Goal: Task Accomplishment & Management: Use online tool/utility

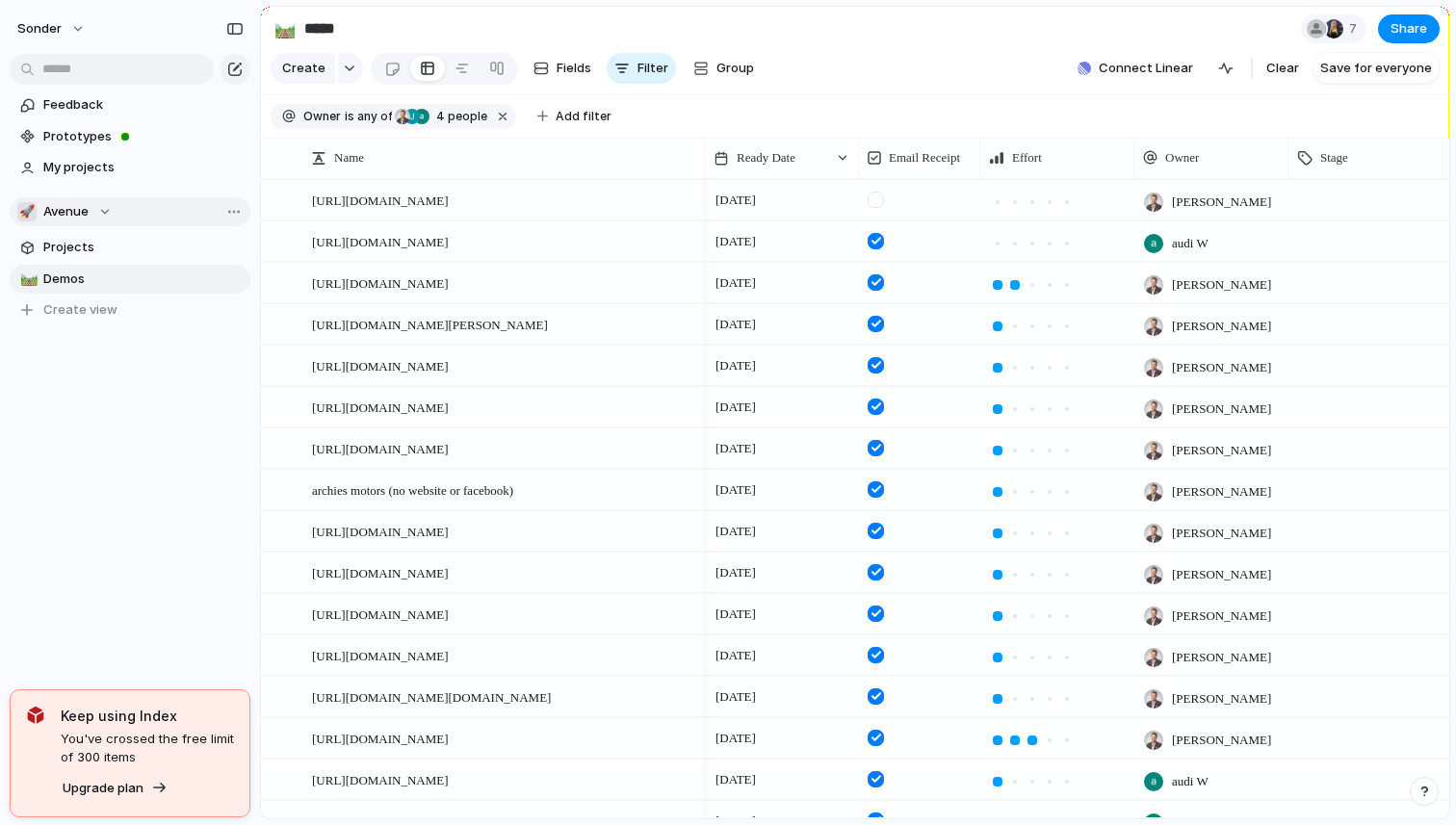
click at [89, 224] on button "🚀 Avenue" at bounding box center [130, 211] width 241 height 29
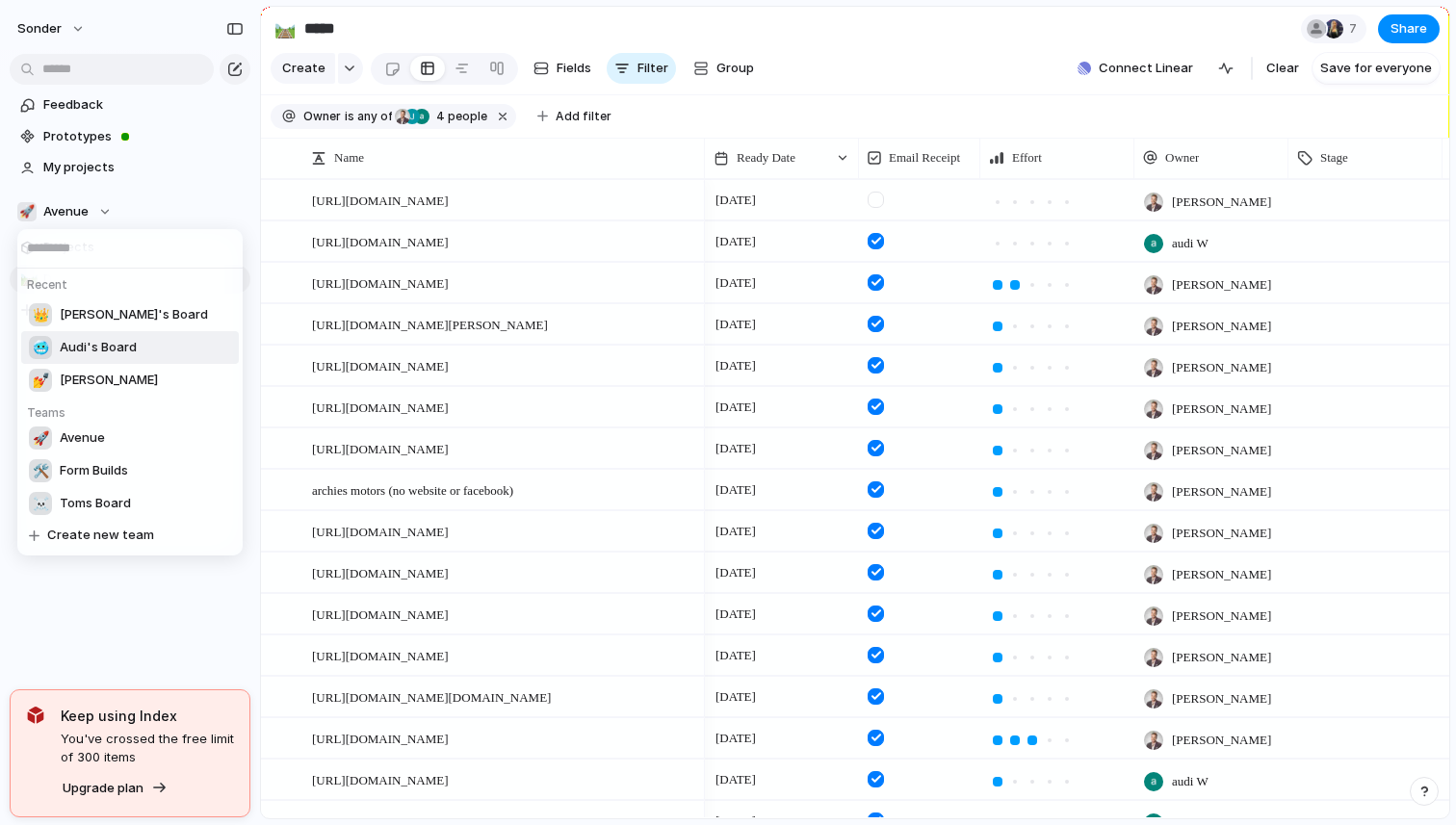
click at [121, 333] on li "🥶 Audi's Board" at bounding box center [129, 347] width 218 height 33
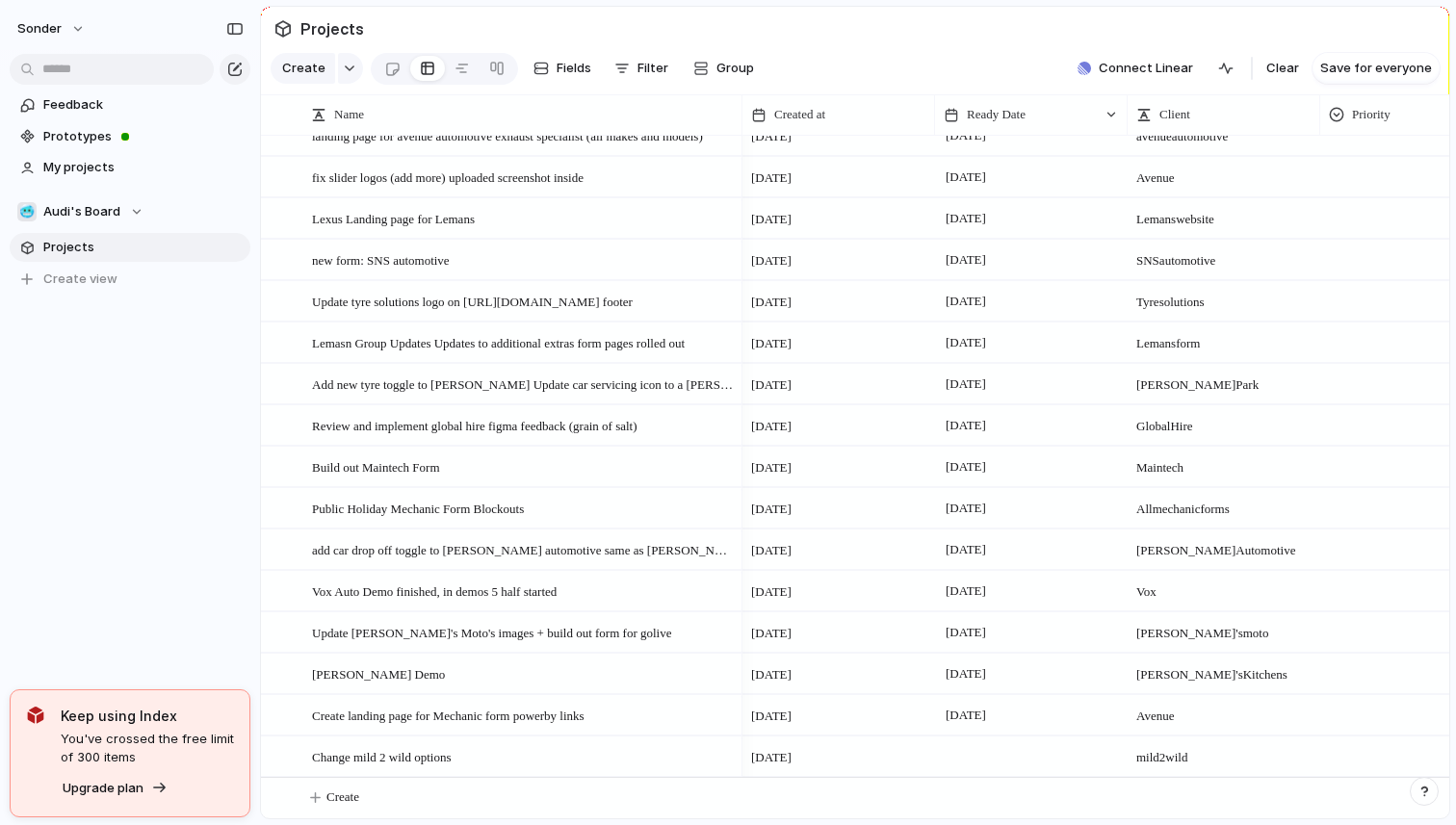
click at [122, 561] on div "sonder Feedback Prototypes My projects 🥶 Audi's Board Projects To pick up a dra…" at bounding box center [129, 412] width 260 height 825
click at [125, 200] on button "🥶 Audi's Board" at bounding box center [130, 211] width 241 height 29
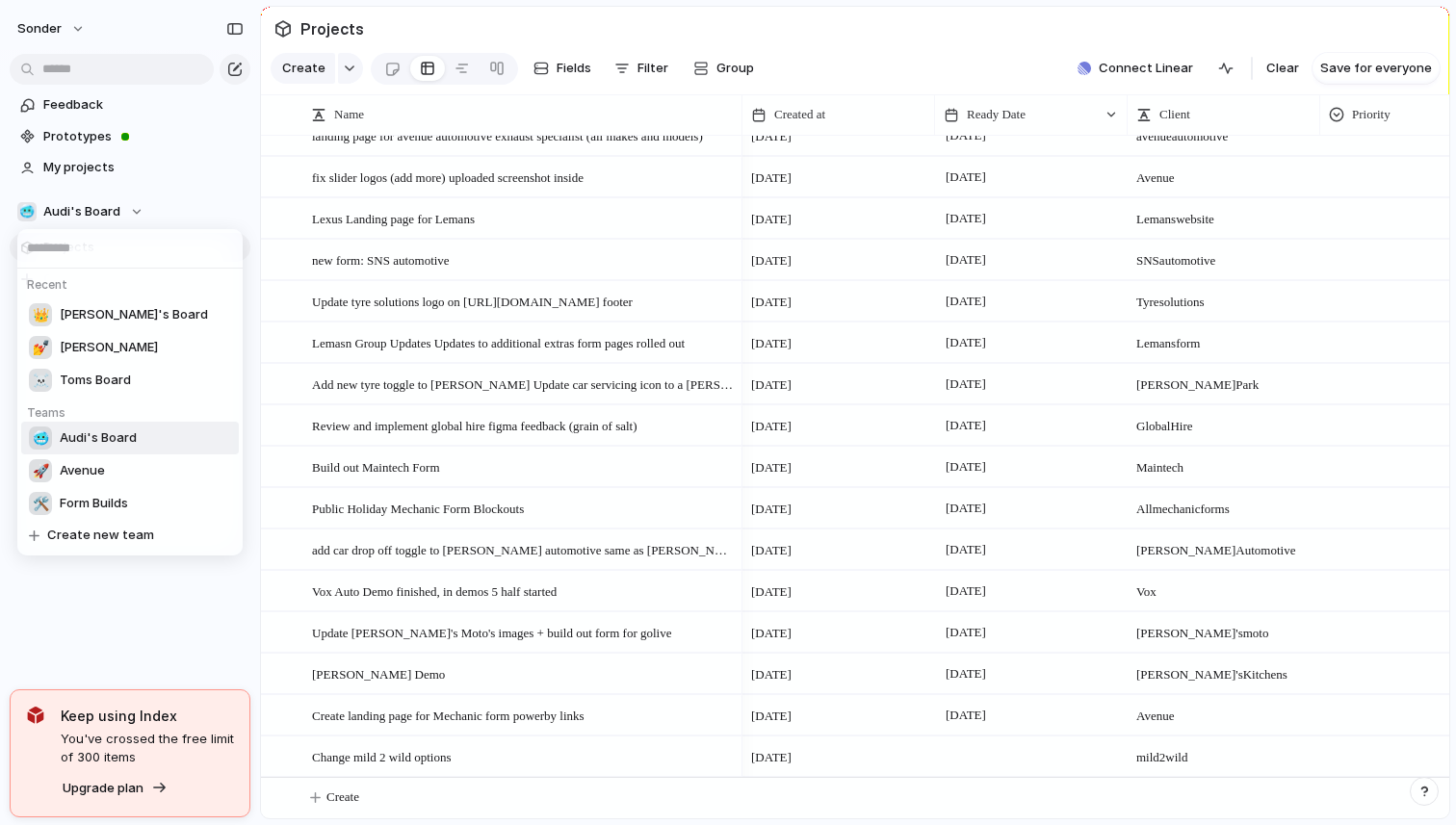
click at [108, 434] on span "Audi's Board" at bounding box center [98, 437] width 77 height 19
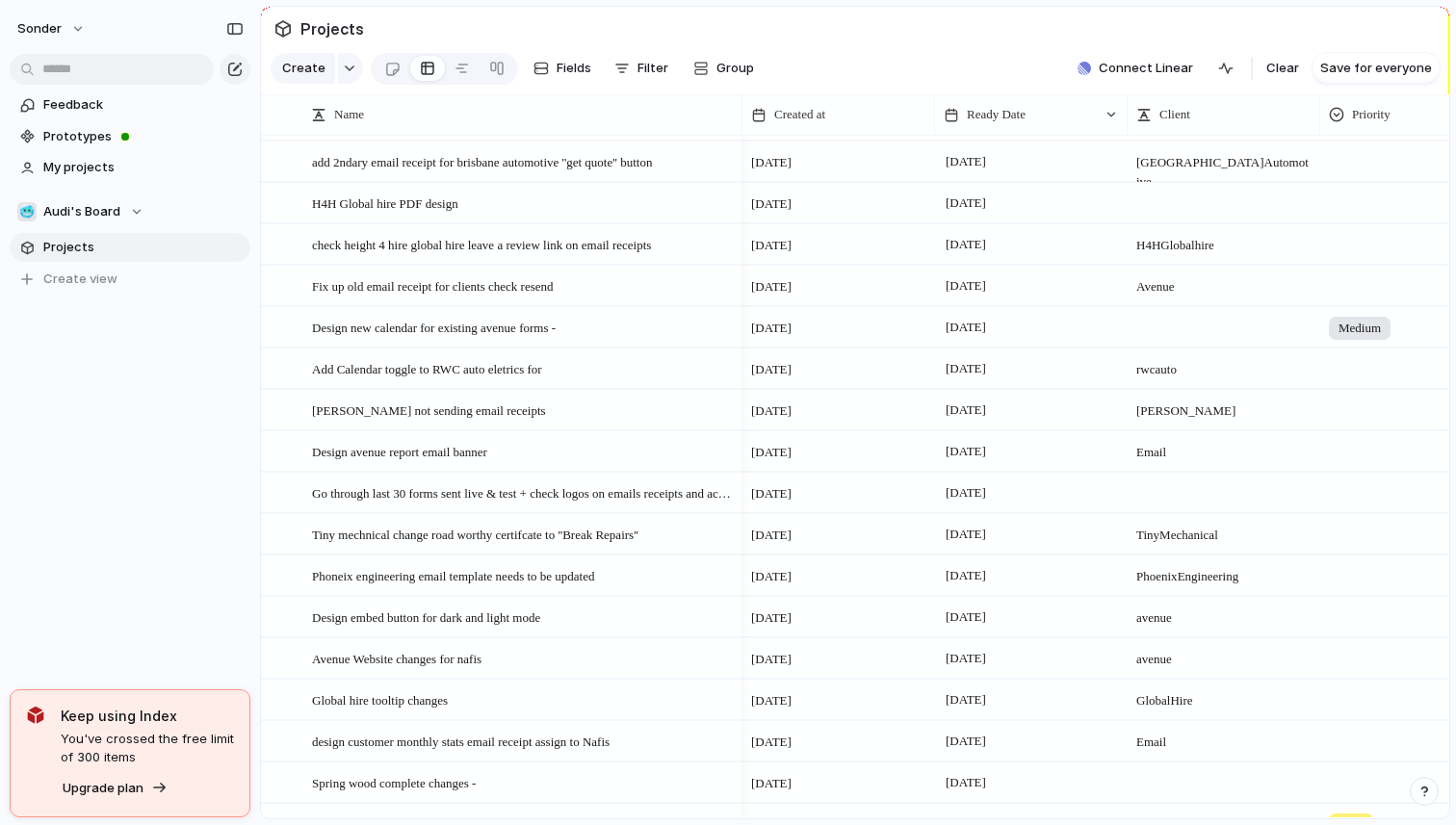
scroll to position [832, 0]
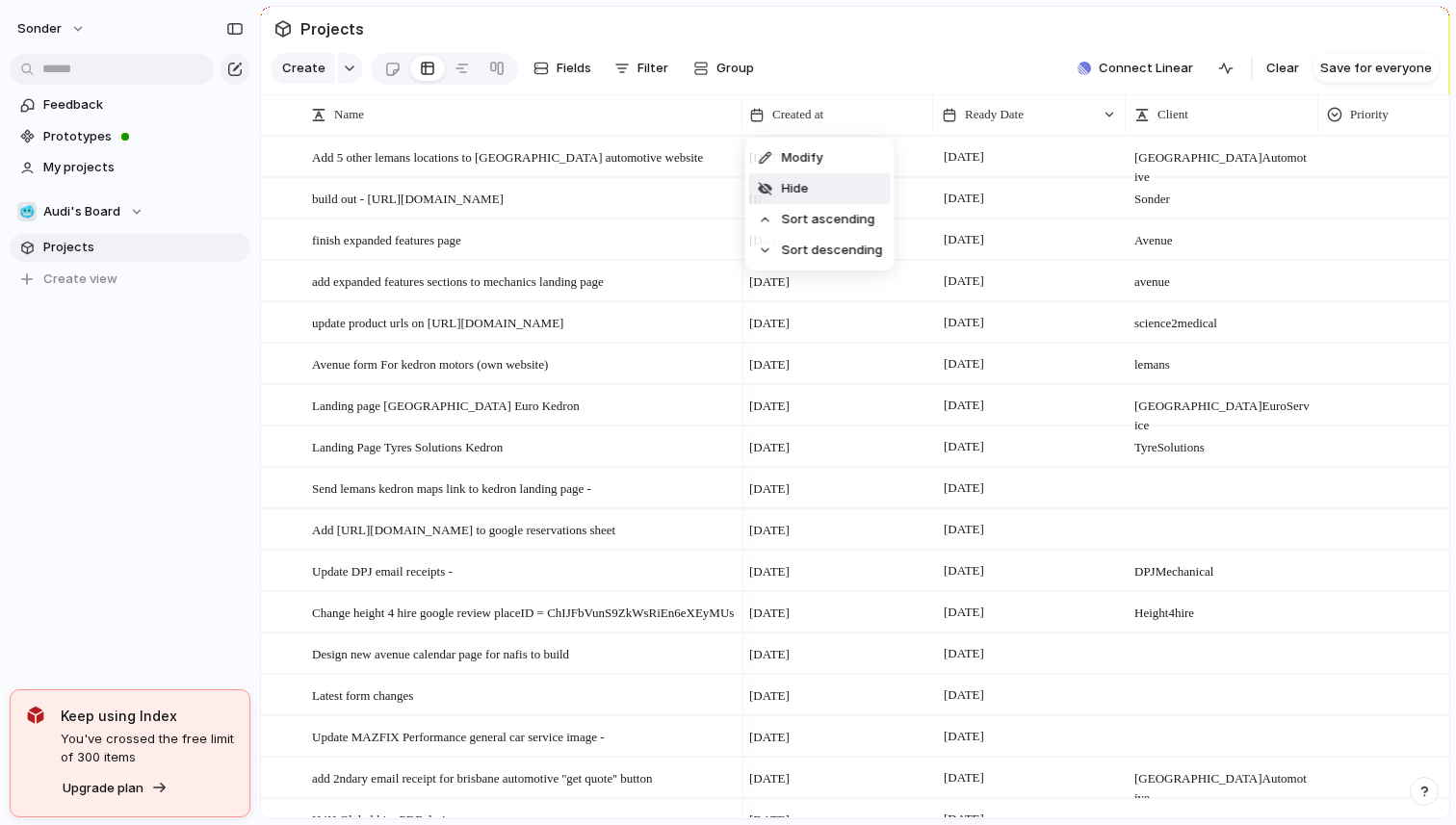
click at [809, 198] on li "Hide" at bounding box center [820, 188] width 141 height 31
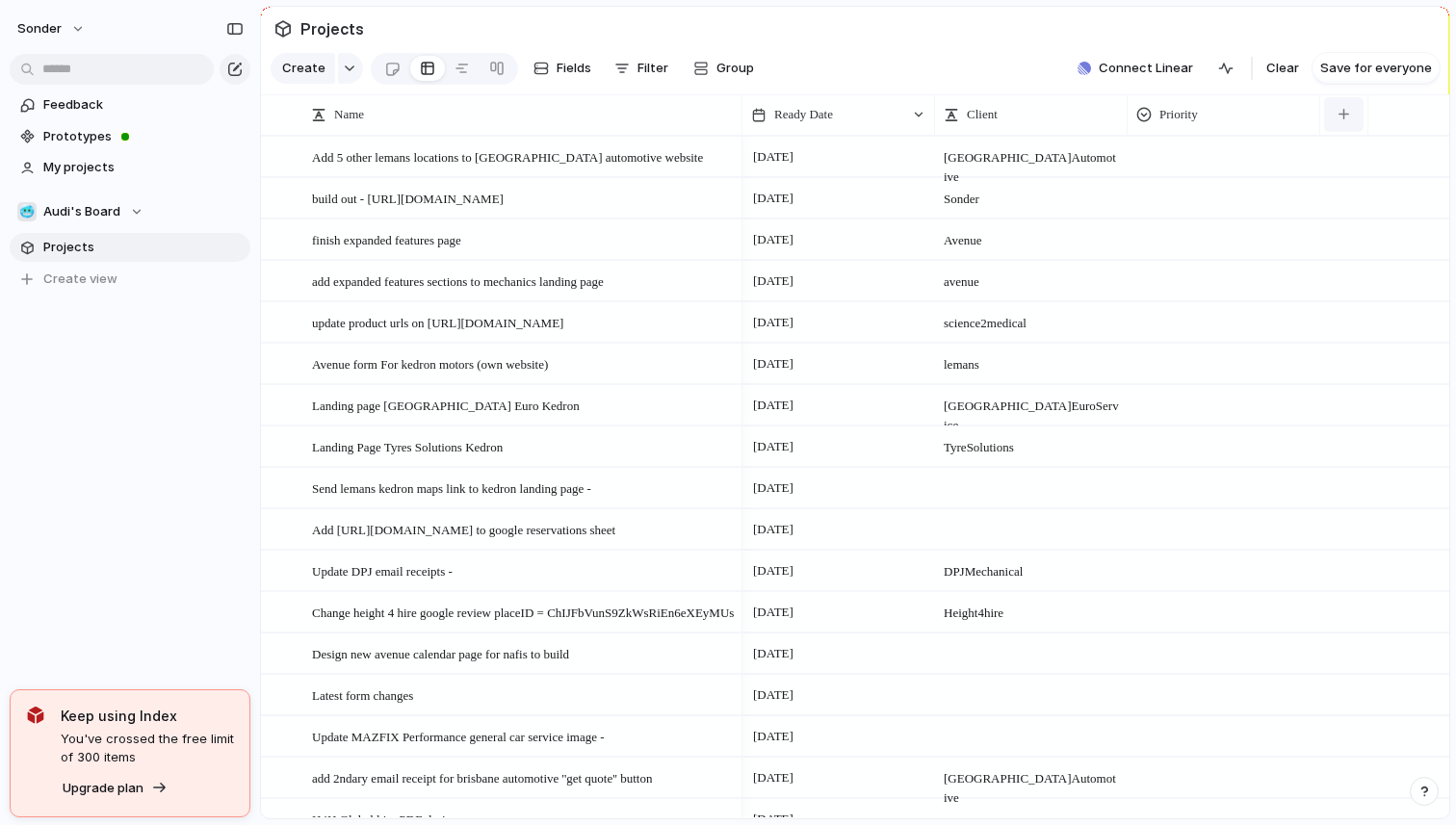
click at [1359, 112] on button "button" at bounding box center [1344, 114] width 40 height 35
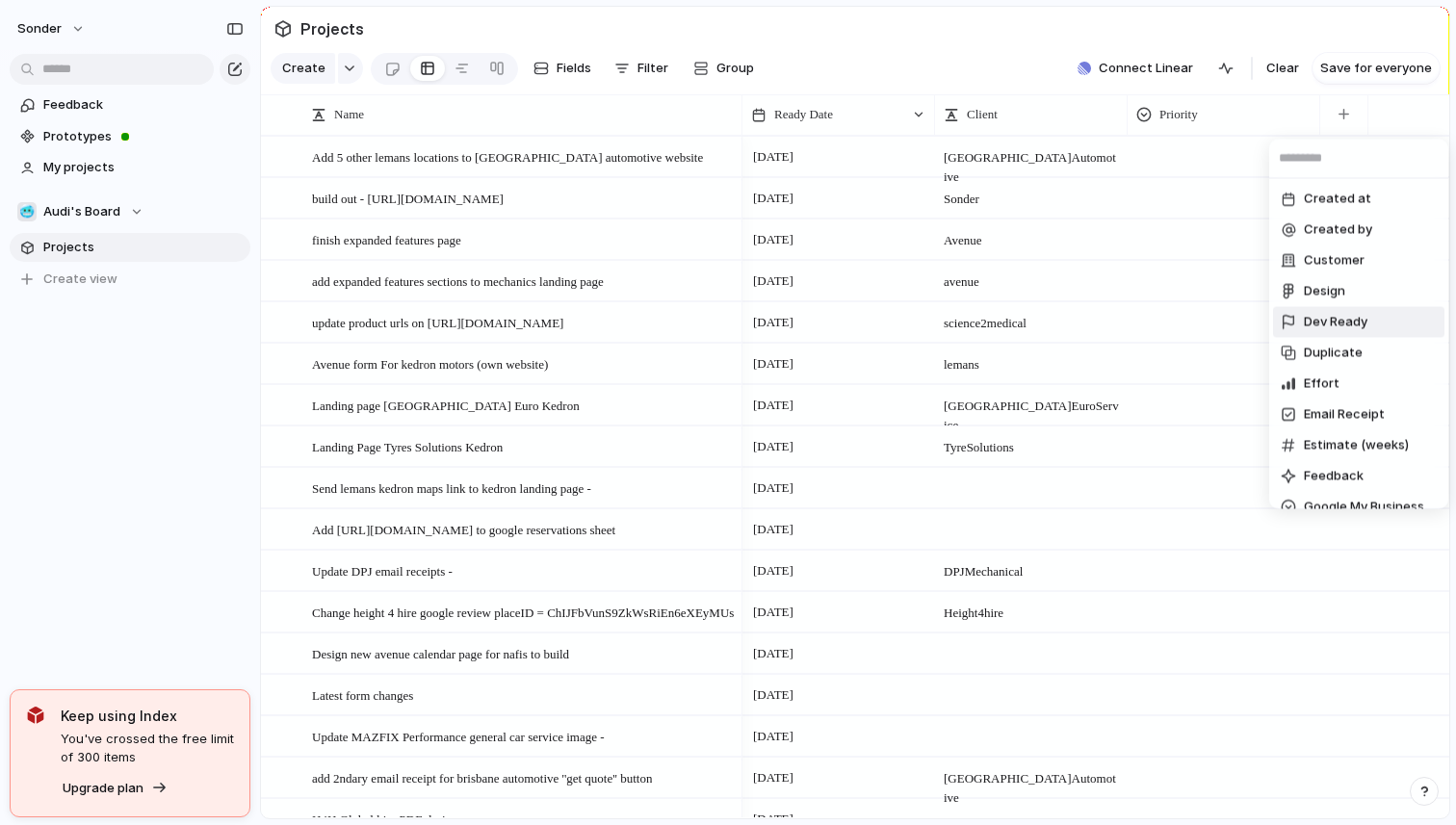
click at [1364, 333] on li "Dev Ready" at bounding box center [1358, 322] width 171 height 31
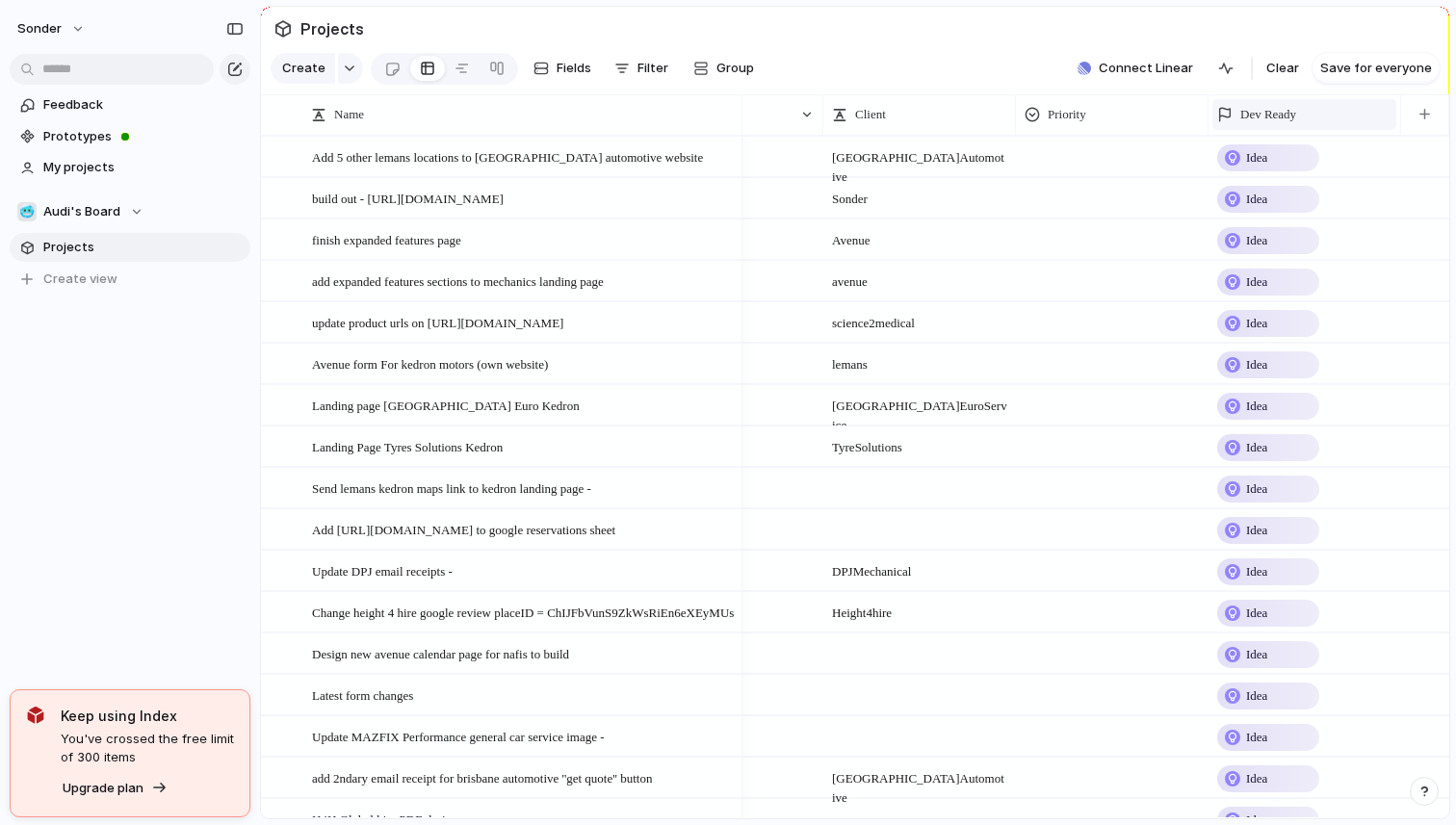
click at [1237, 109] on div "Dev Ready" at bounding box center [1304, 113] width 174 height 19
click at [1269, 191] on span "Hide" at bounding box center [1262, 188] width 27 height 19
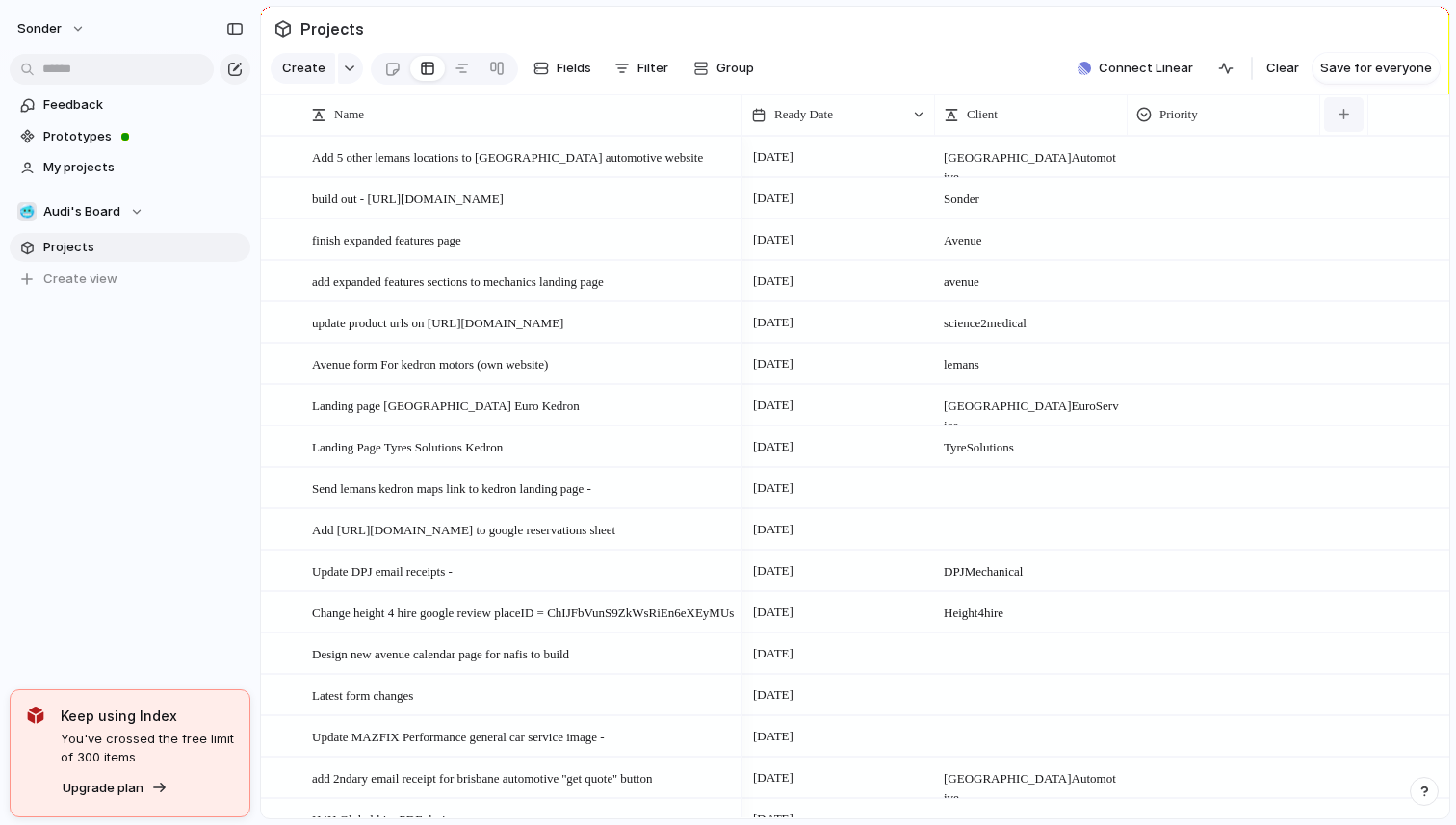
click at [1336, 117] on button "button" at bounding box center [1344, 114] width 40 height 35
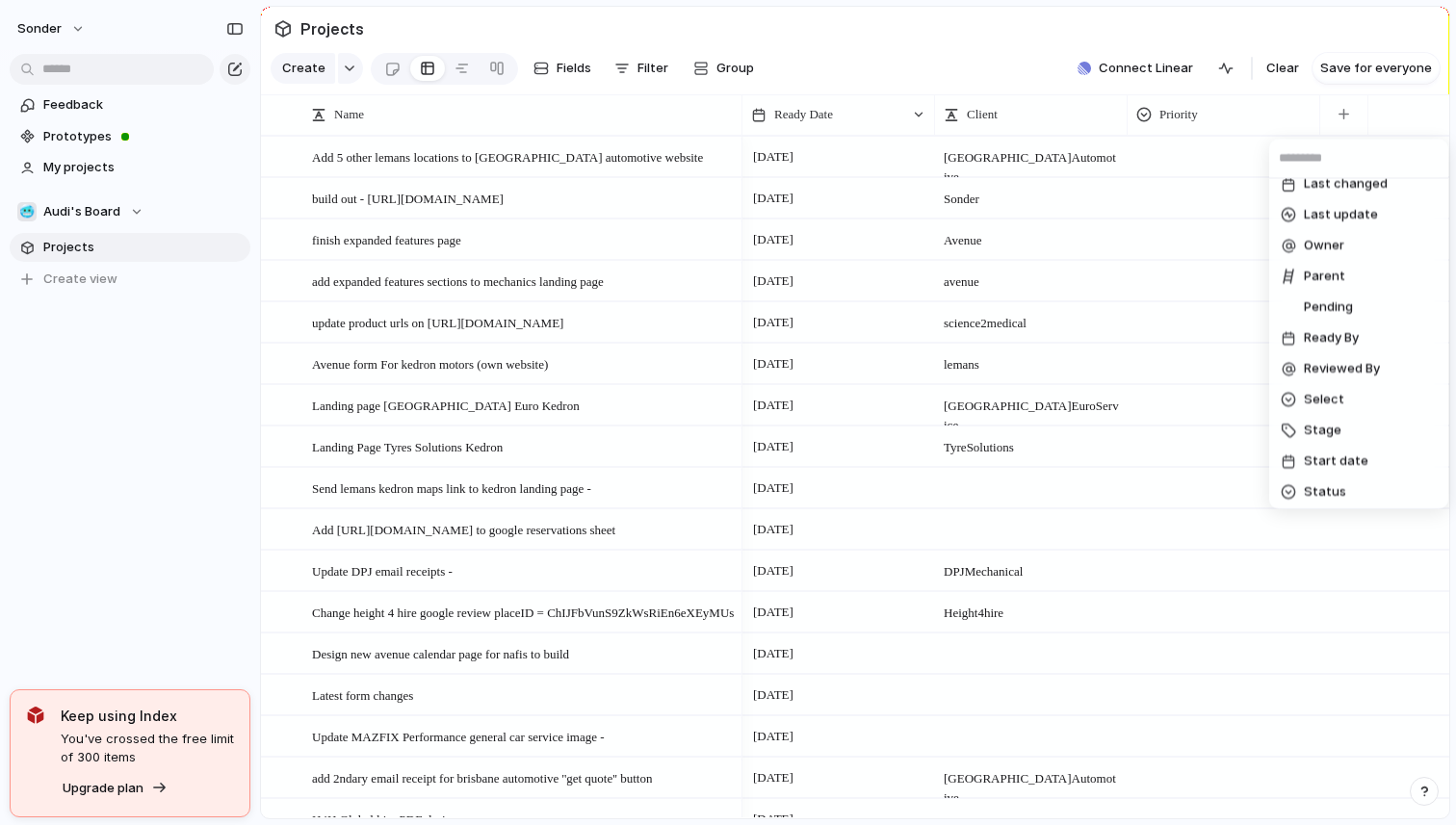
scroll to position [400, 0]
click at [1335, 392] on span "Select" at bounding box center [1324, 383] width 41 height 19
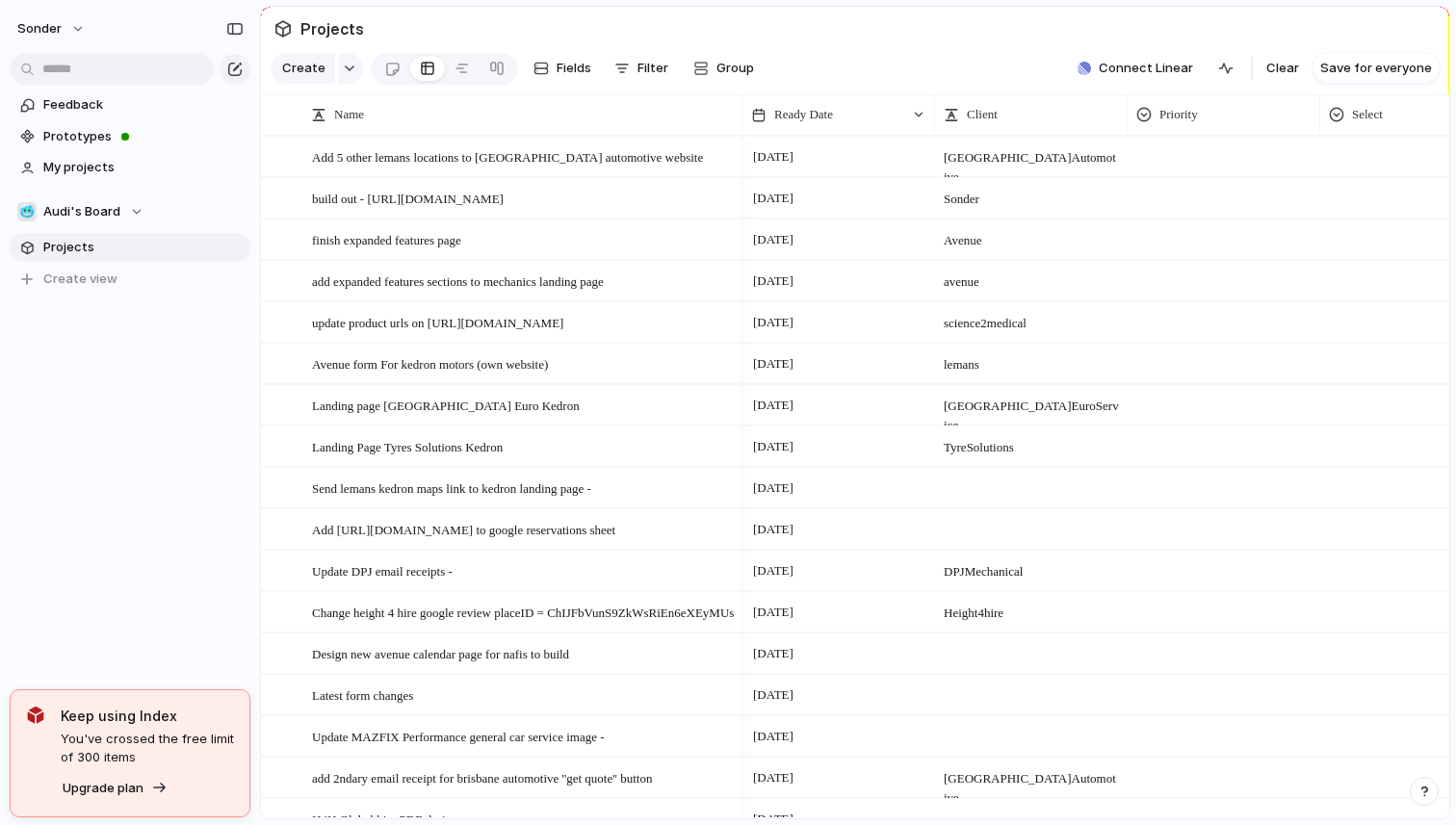
scroll to position [0, 112]
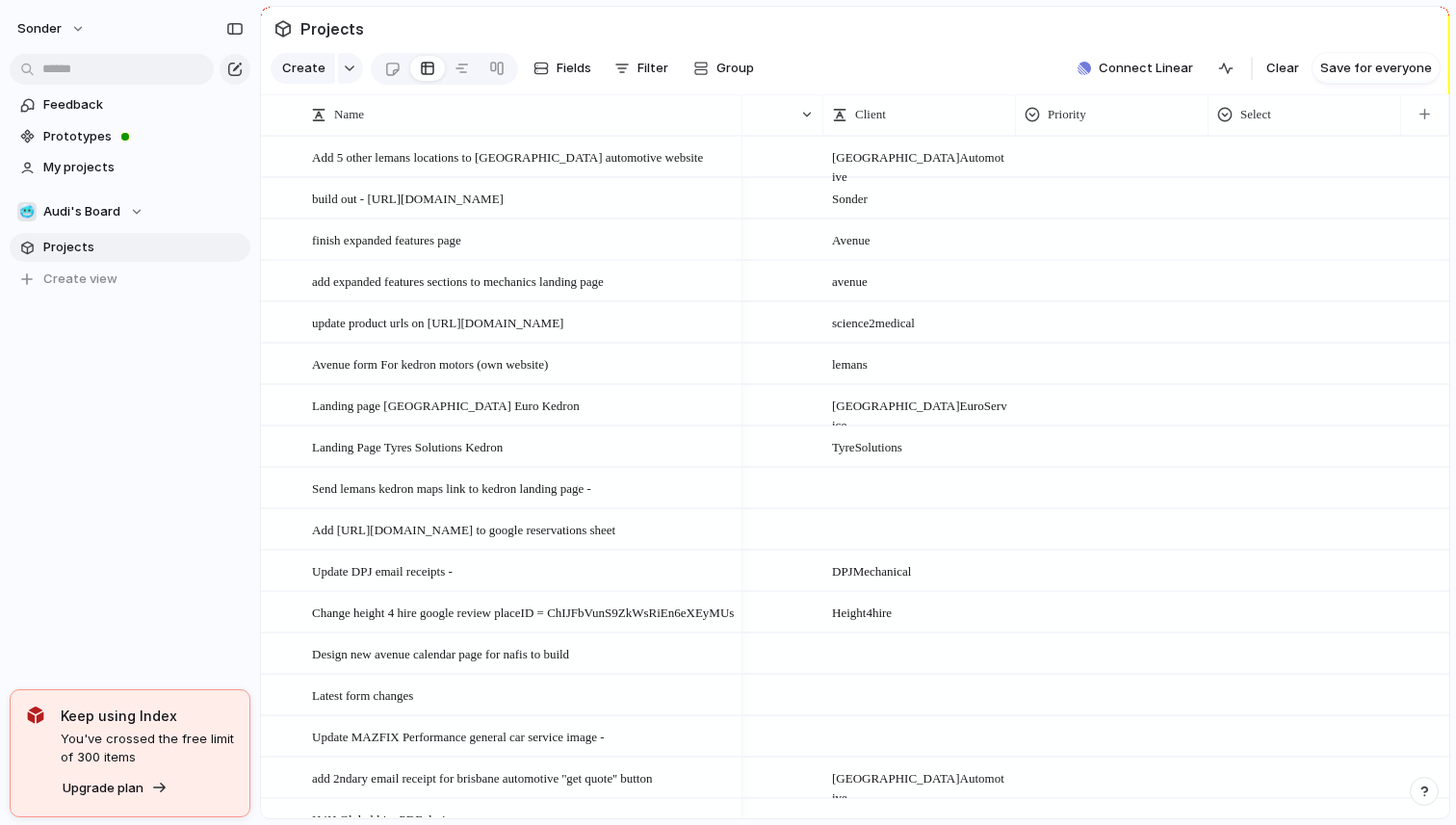
click at [1283, 146] on div at bounding box center [1305, 153] width 191 height 32
click at [1259, 152] on div "Type to add a value" at bounding box center [728, 412] width 1456 height 825
click at [1257, 137] on div at bounding box center [1305, 153] width 191 height 32
click at [1279, 110] on div "Type to add a value" at bounding box center [728, 412] width 1456 height 825
click at [1282, 199] on li "Hide" at bounding box center [1287, 188] width 141 height 31
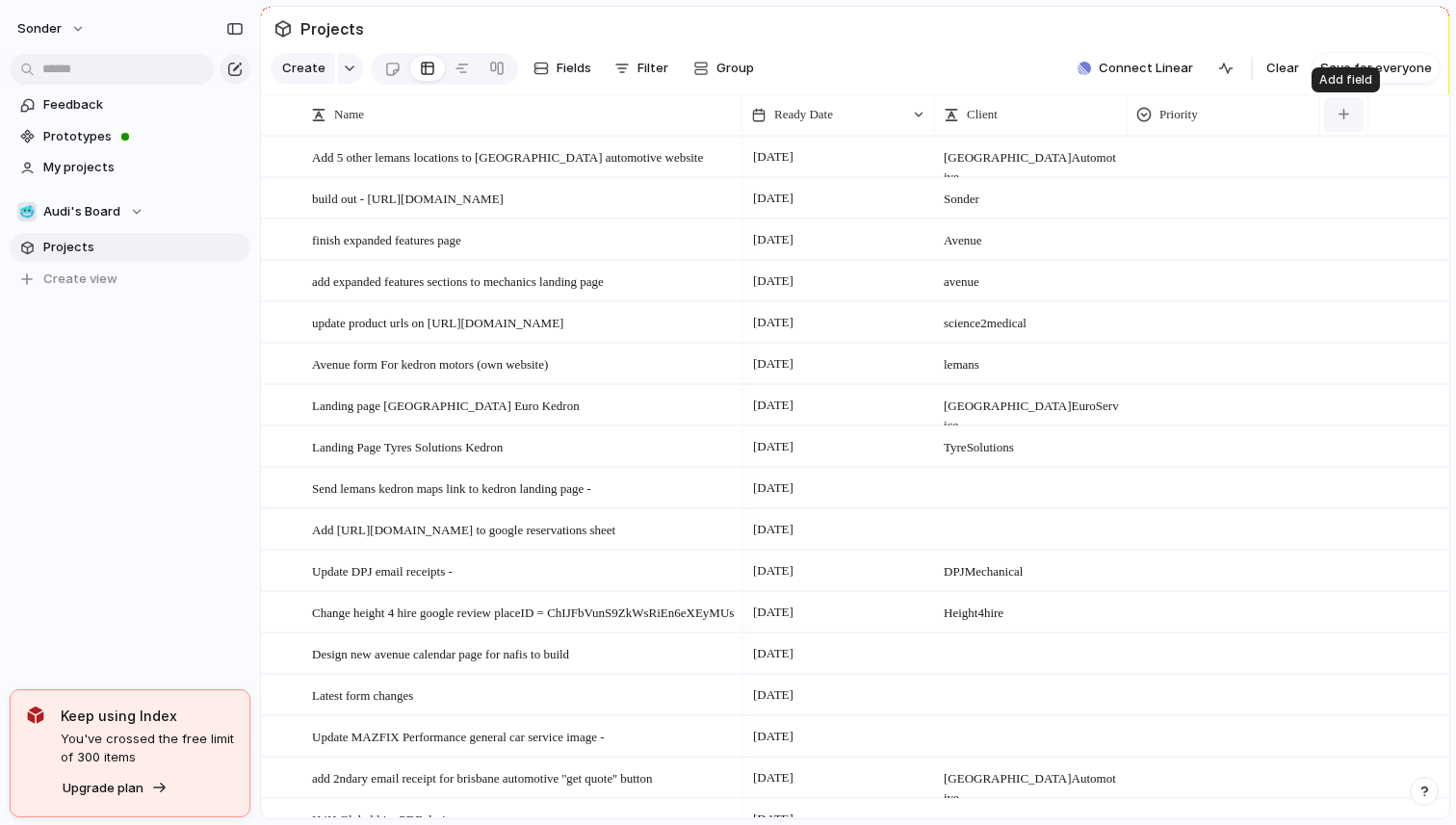
click at [1335, 115] on button "button" at bounding box center [1344, 114] width 40 height 35
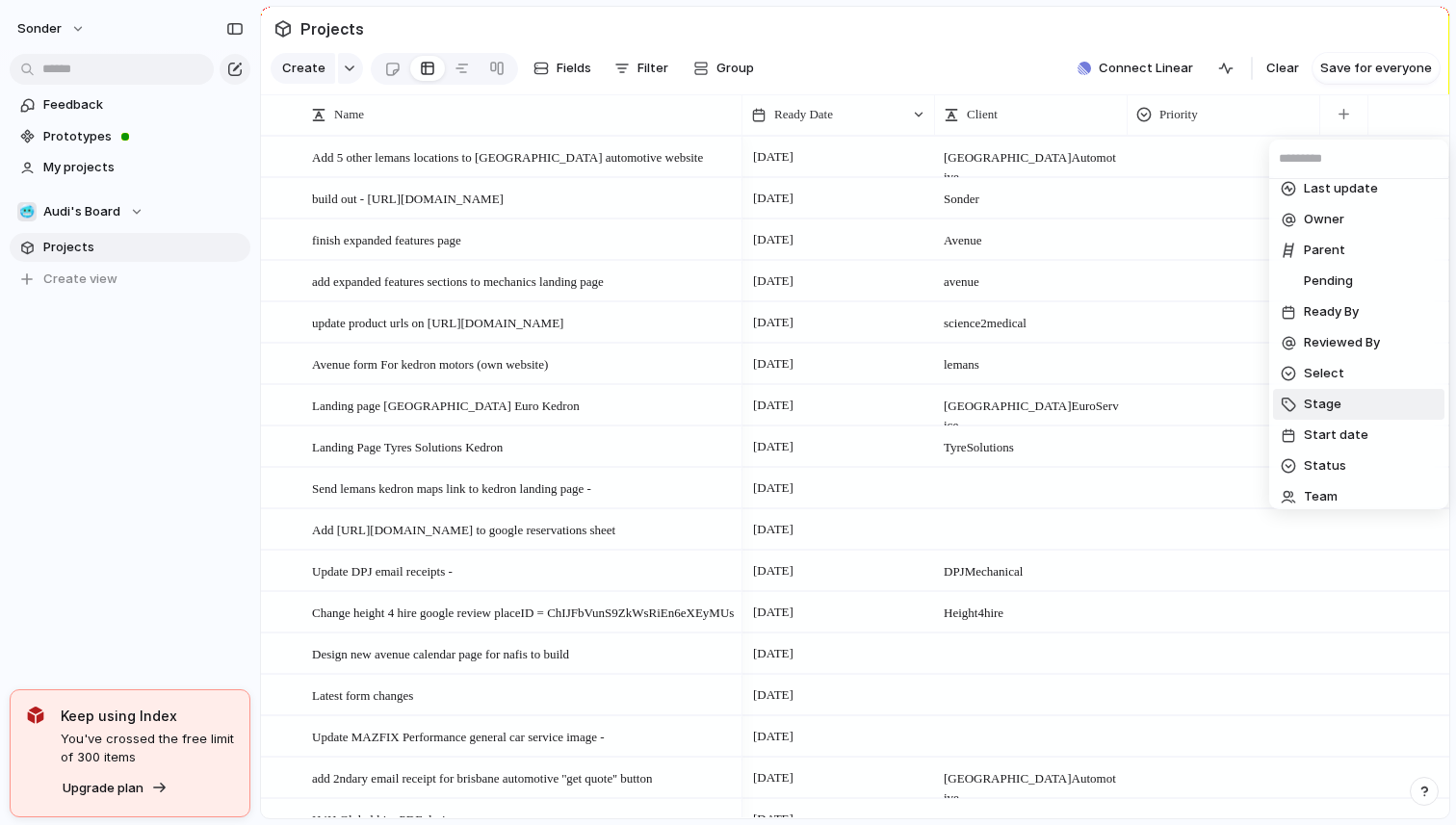
scroll to position [418, 0]
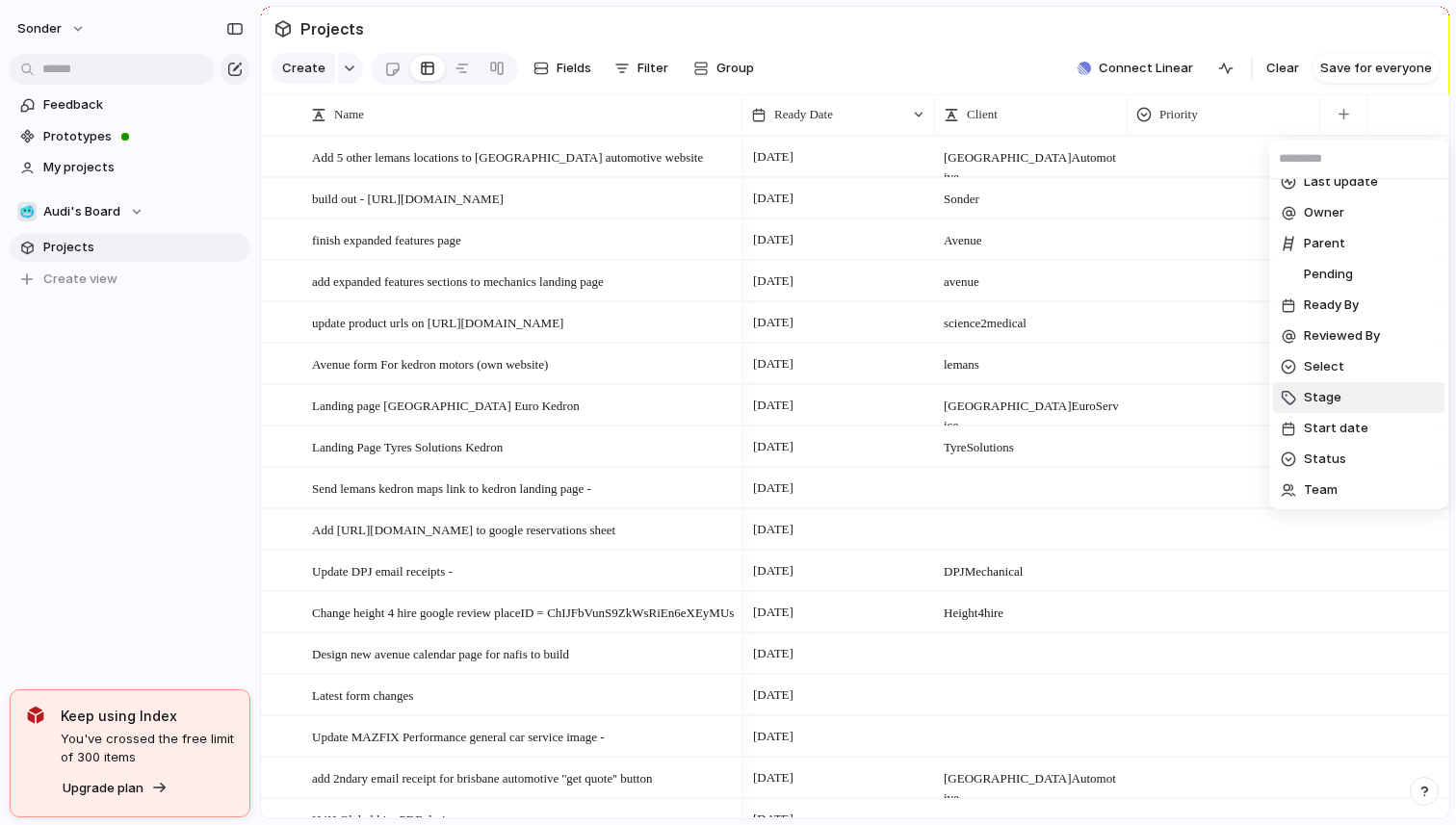
click at [1349, 407] on li "Stage" at bounding box center [1358, 397] width 171 height 31
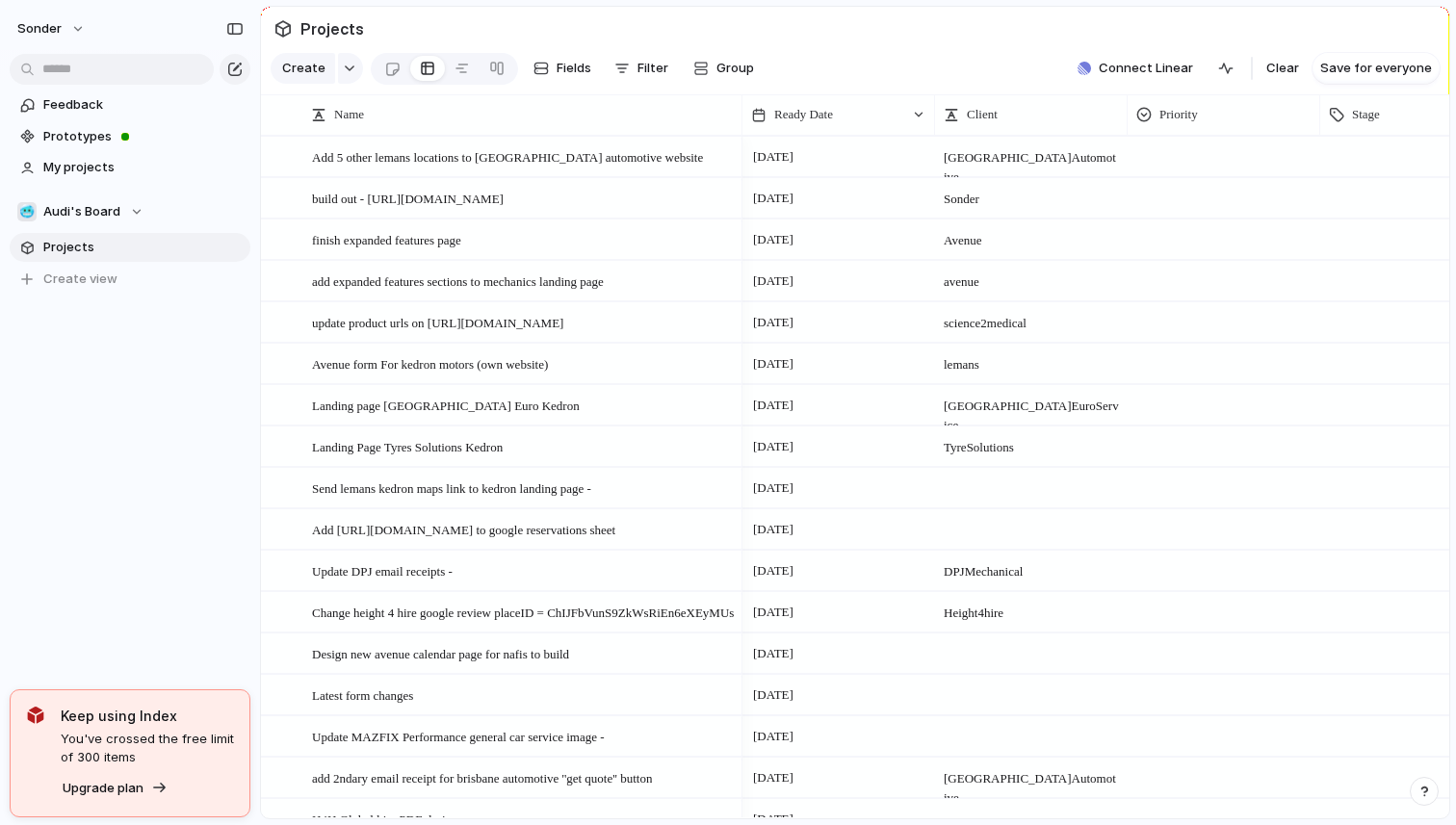
scroll to position [0, 112]
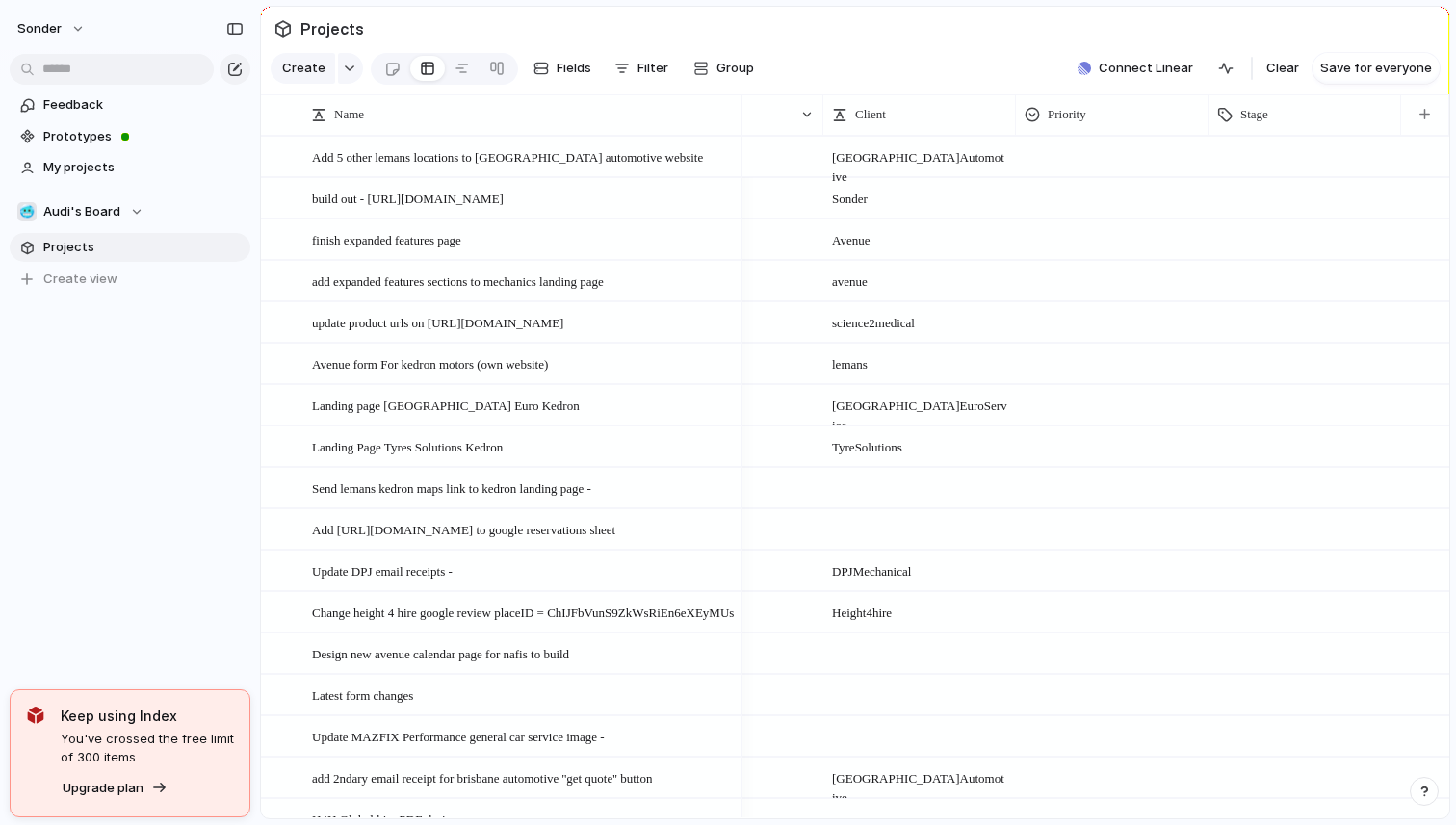
click at [1265, 157] on div at bounding box center [1305, 153] width 191 height 32
click at [1265, 158] on div "demo Client Feedback Ready For Dev Dev UI Done BE Done Dev Completed Waiting fo…" at bounding box center [728, 412] width 1456 height 825
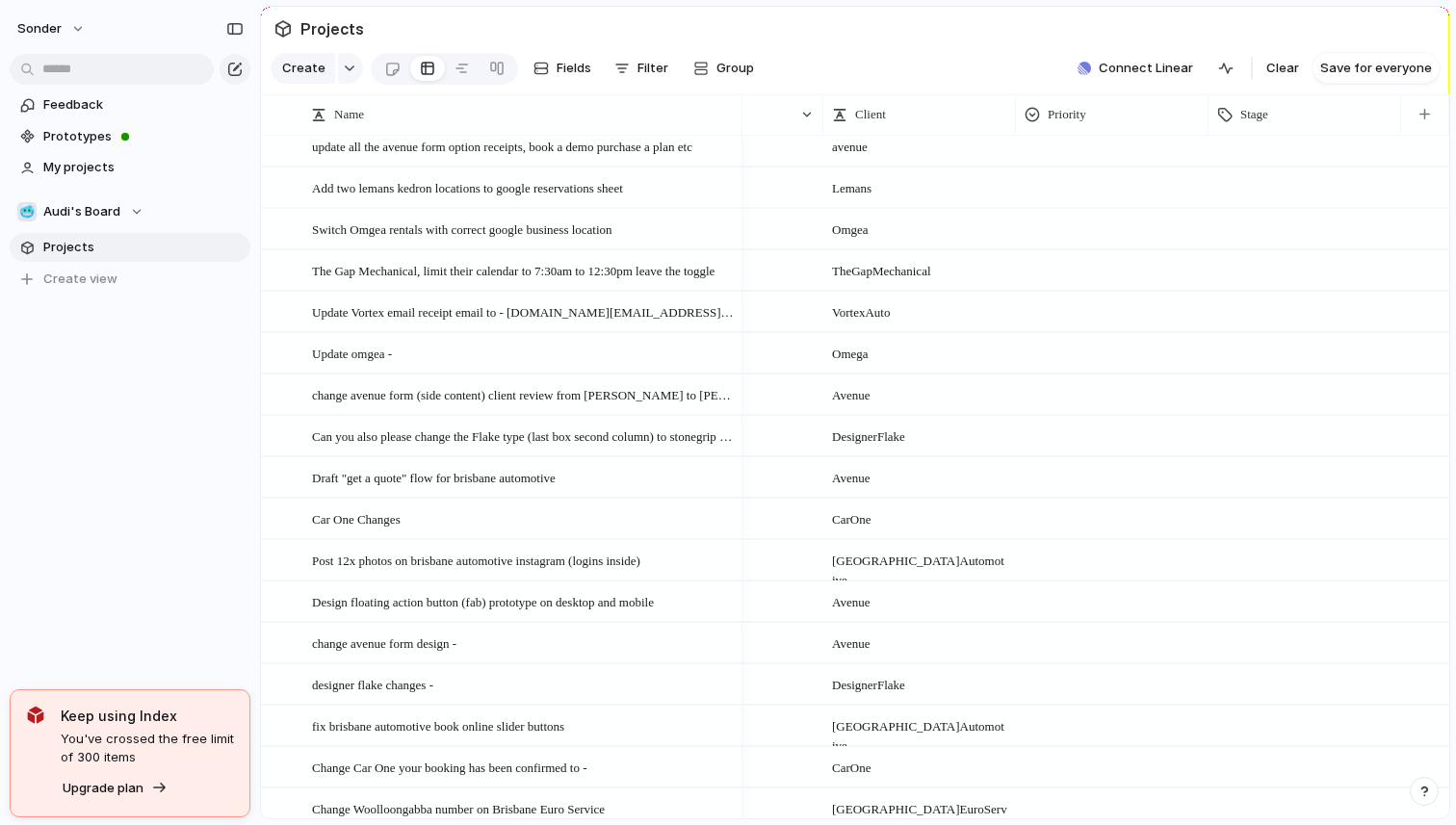
scroll to position [2682, 0]
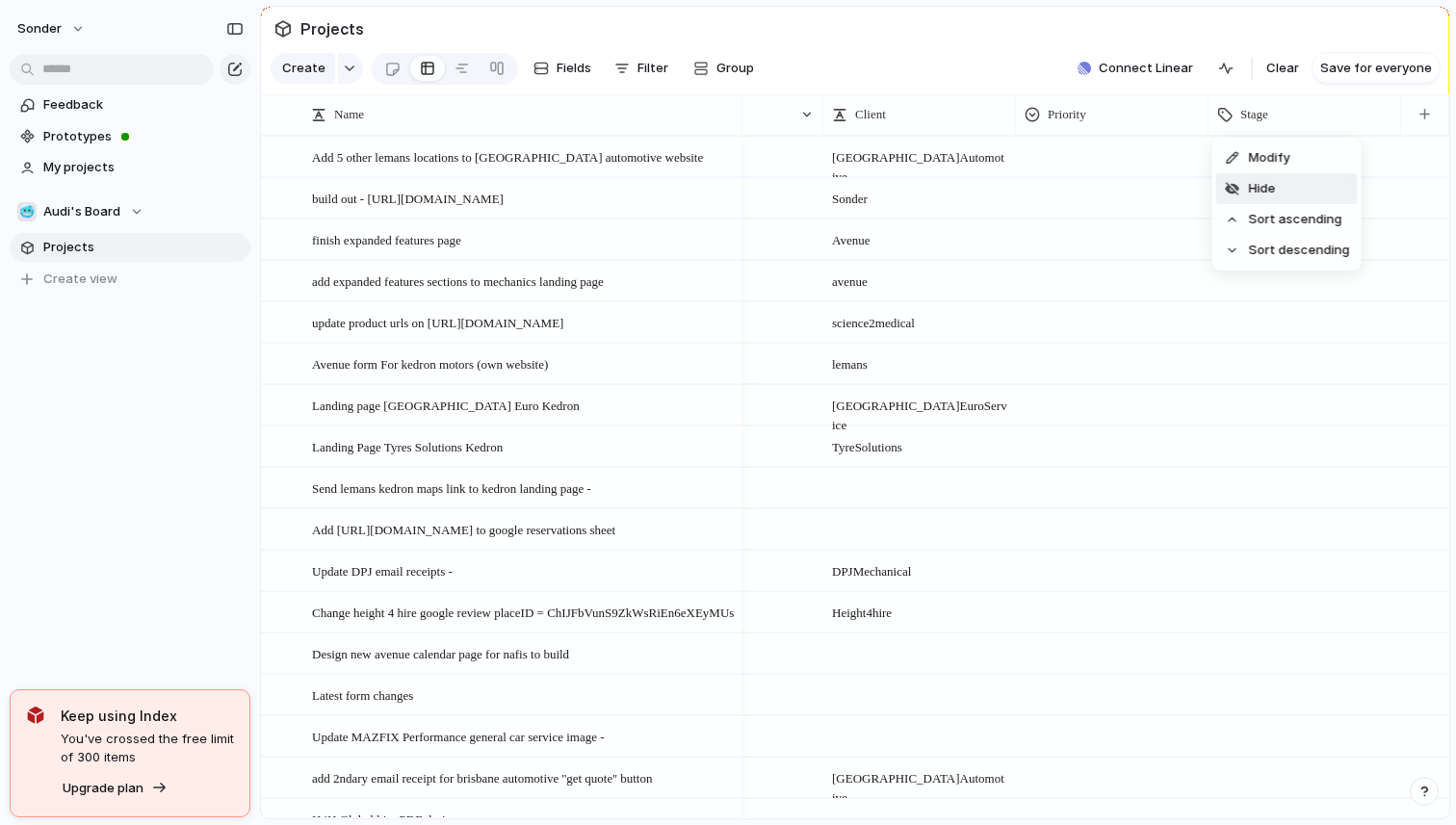
click at [1266, 182] on span "Hide" at bounding box center [1262, 188] width 27 height 19
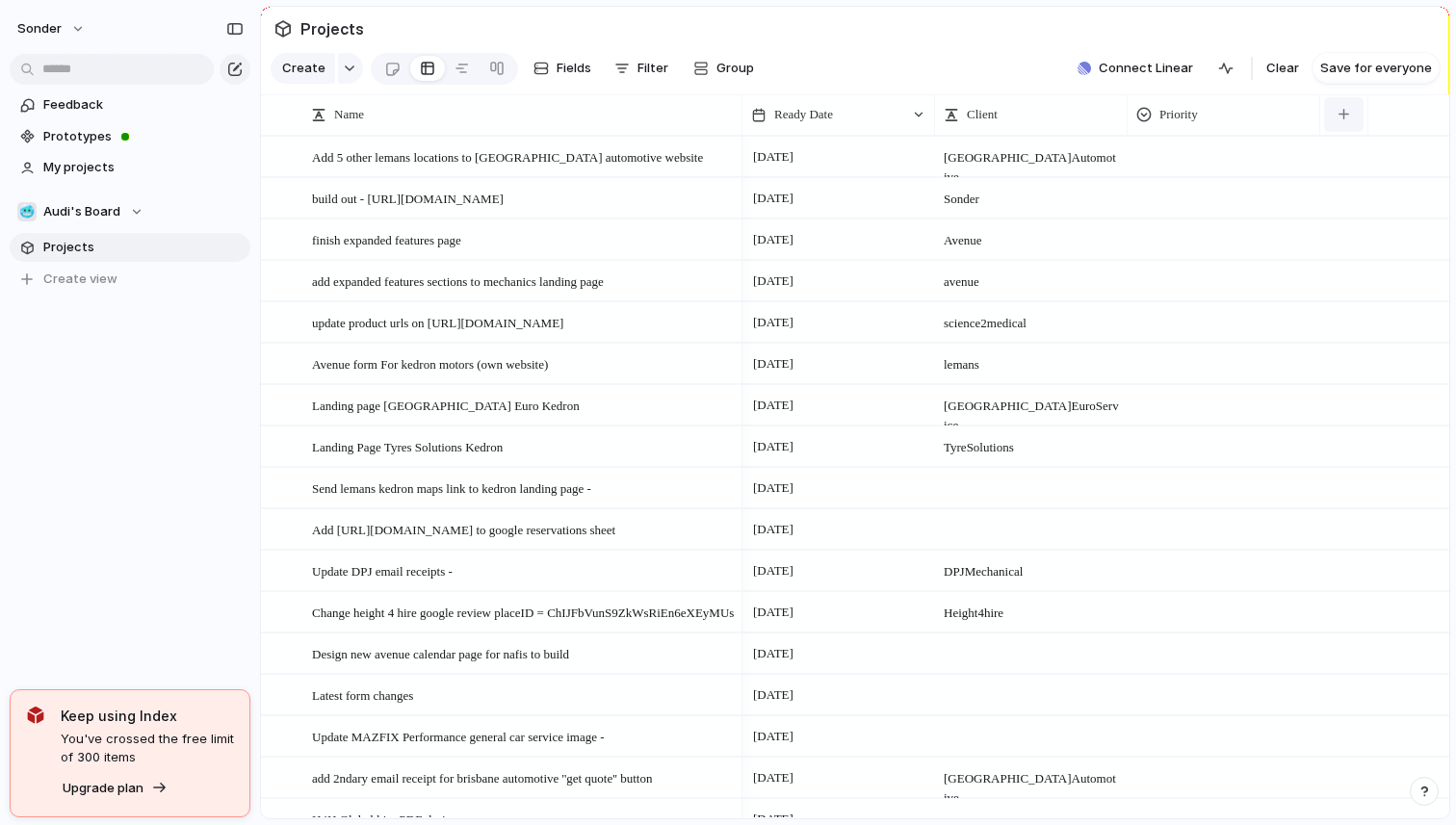
click at [1341, 114] on div "button" at bounding box center [1344, 113] width 11 height 11
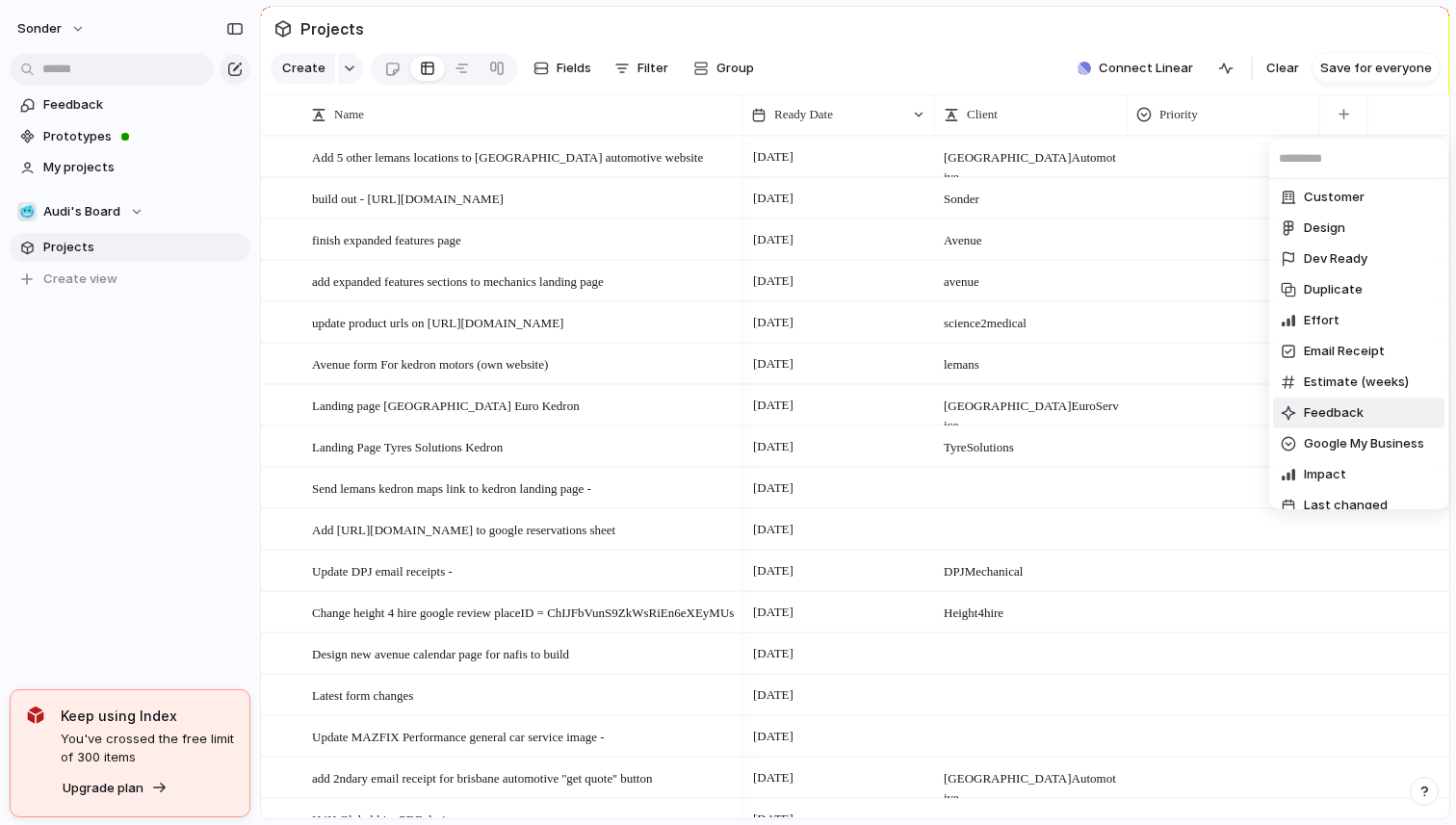
click at [1365, 406] on li "Feedback" at bounding box center [1358, 412] width 171 height 31
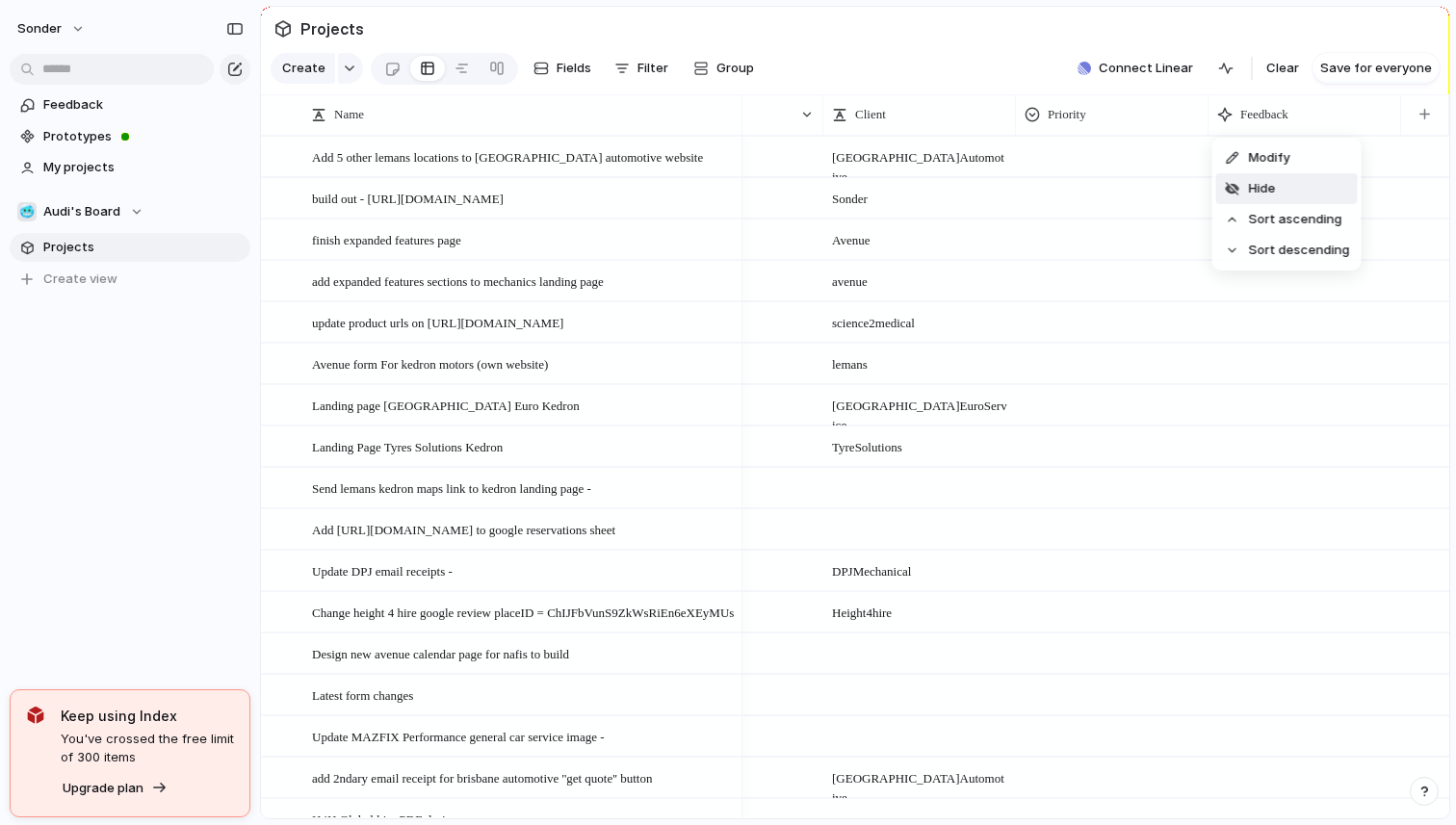
click at [1273, 180] on span "Hide" at bounding box center [1262, 188] width 27 height 19
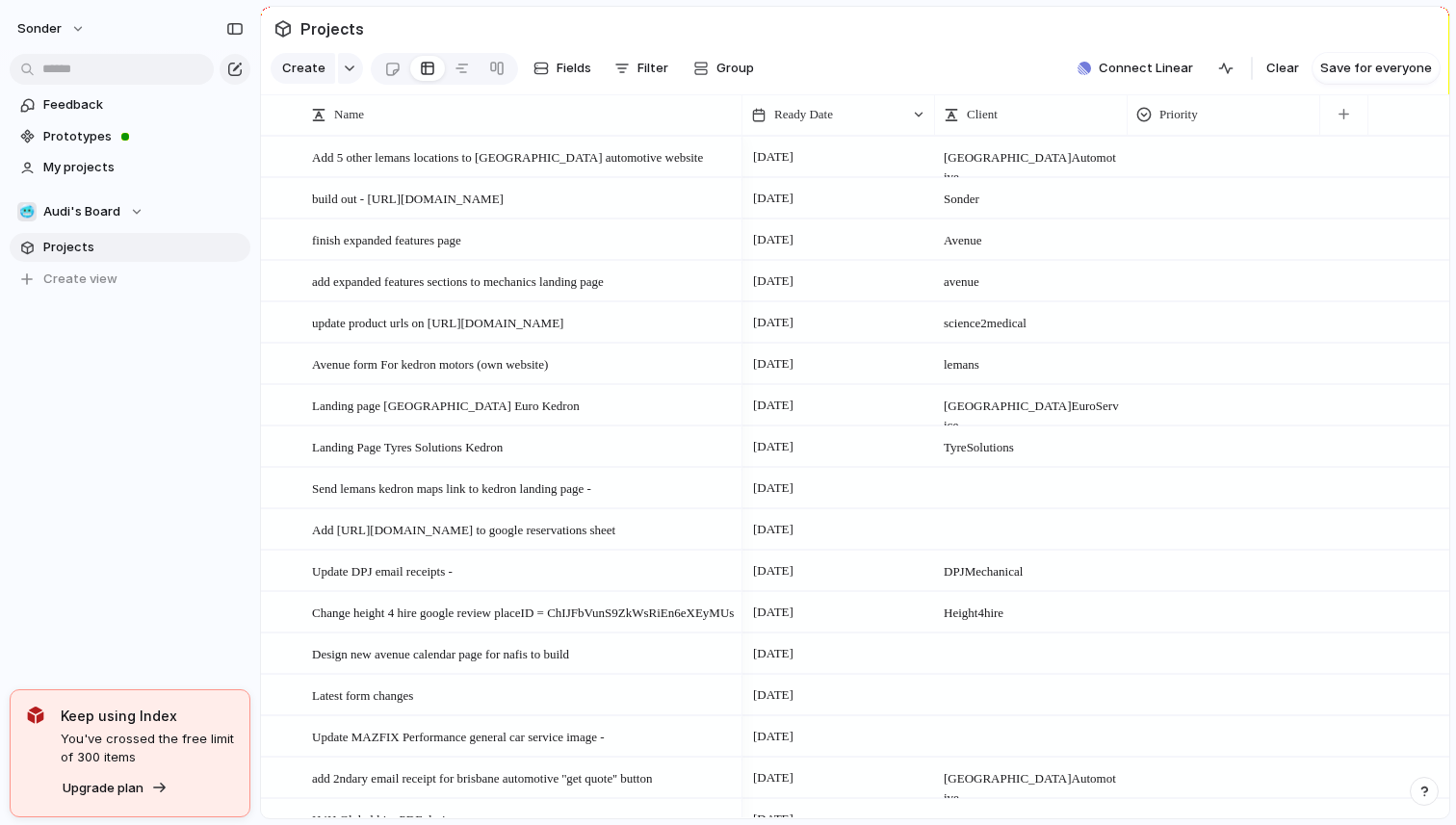
click at [1318, 110] on div at bounding box center [1319, 114] width 10 height 41
click at [1330, 113] on button "button" at bounding box center [1344, 114] width 40 height 35
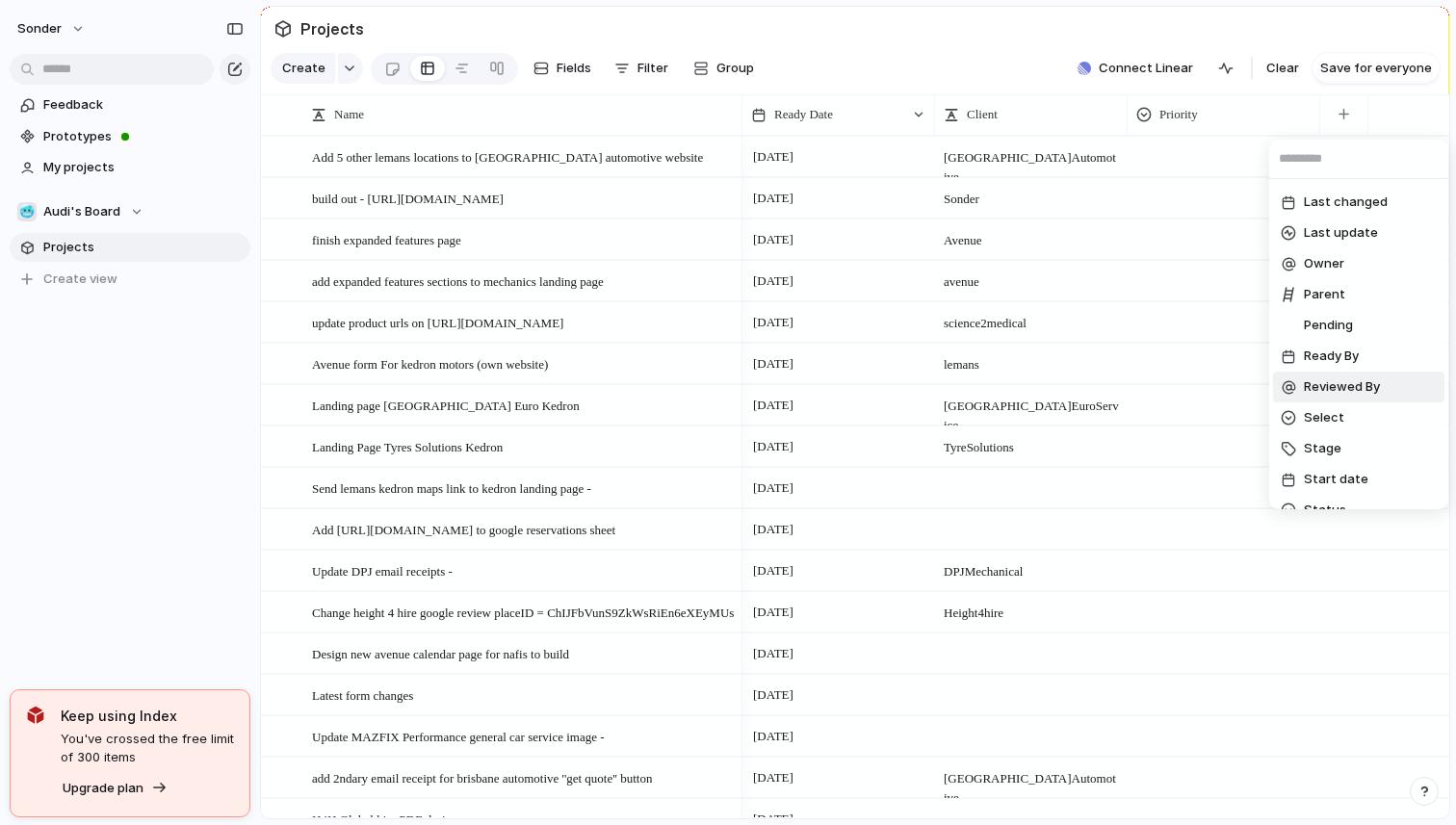
scroll to position [396, 0]
click at [1352, 426] on li "Stage" at bounding box center [1358, 419] width 171 height 31
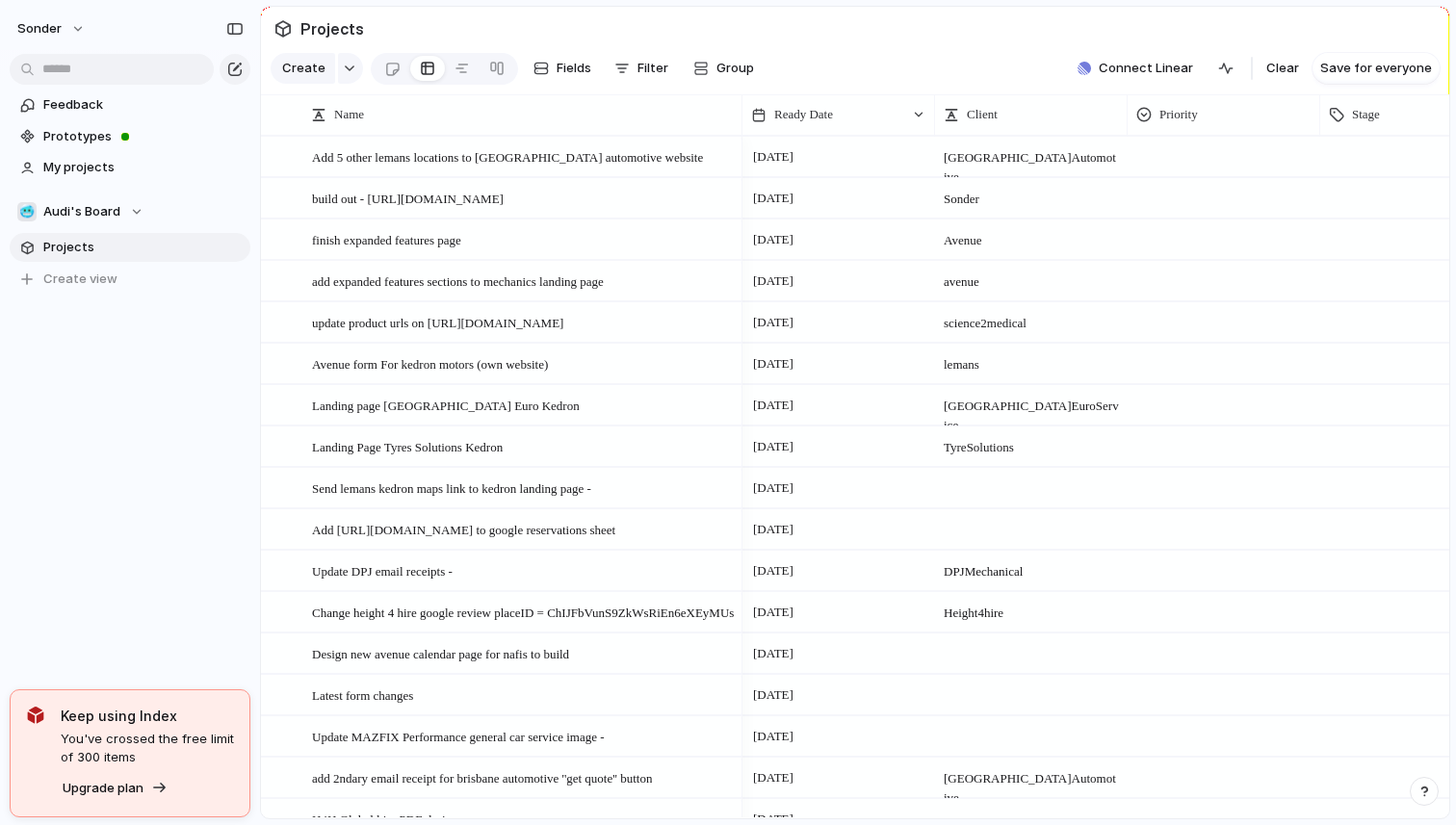
scroll to position [0, 112]
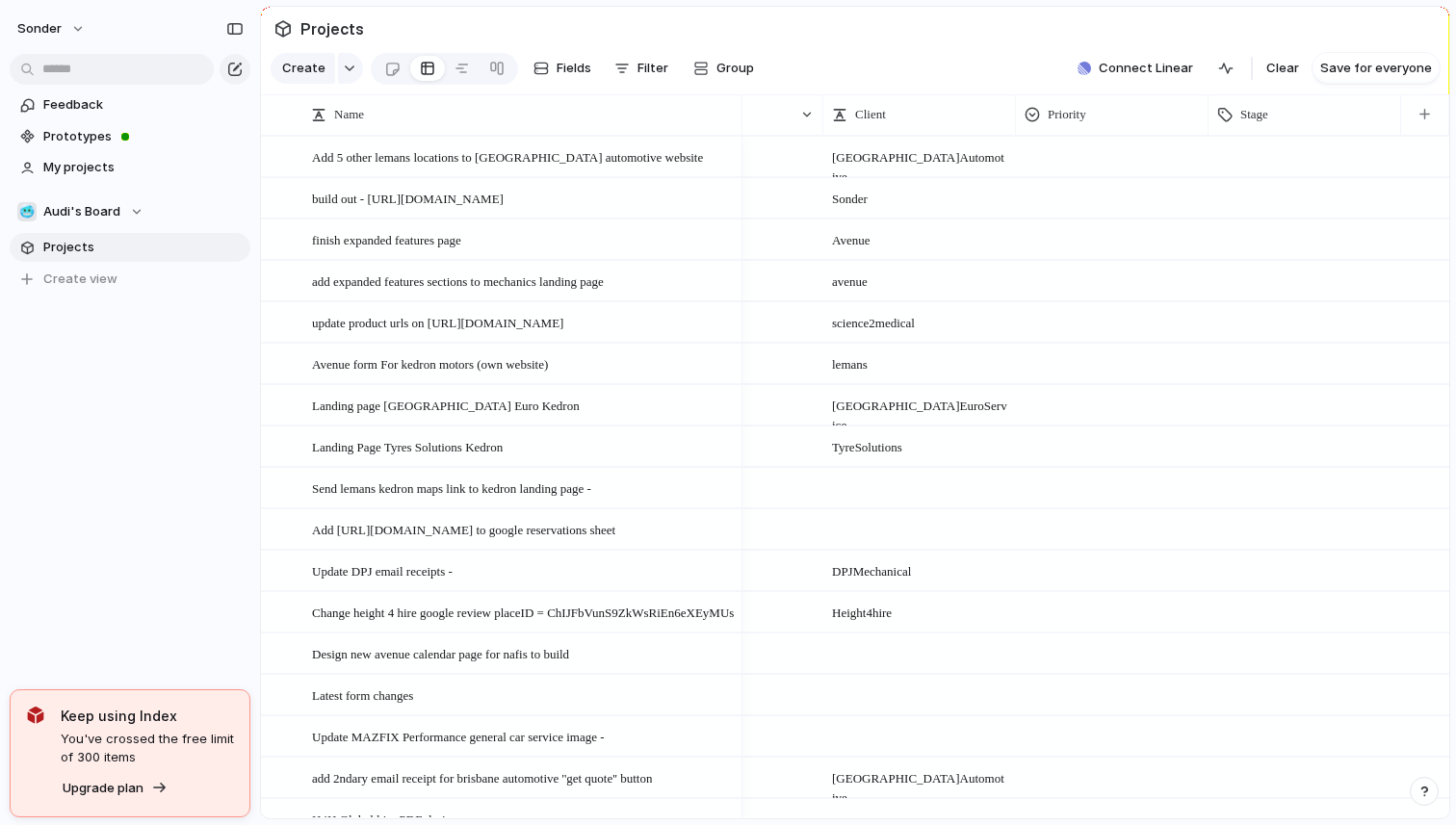
click at [1290, 154] on div at bounding box center [1305, 153] width 191 height 32
click at [1290, 154] on div "demo Client Feedback Ready For Dev Dev UI Done BE Done Dev Completed Waiting fo…" at bounding box center [728, 412] width 1456 height 825
click at [1273, 188] on span "Hide" at bounding box center [1262, 188] width 27 height 19
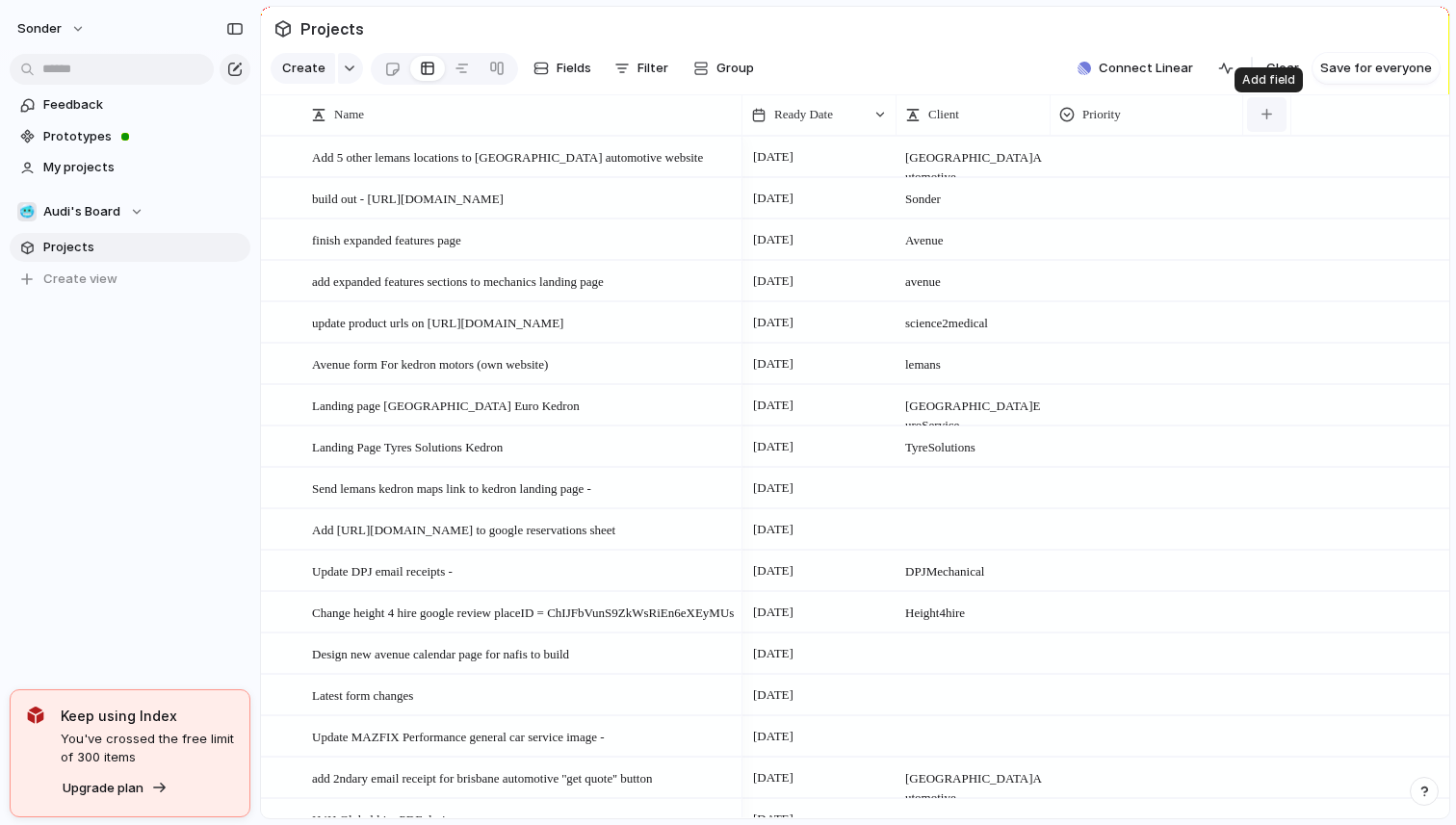
click at [1273, 125] on button "button" at bounding box center [1267, 114] width 40 height 35
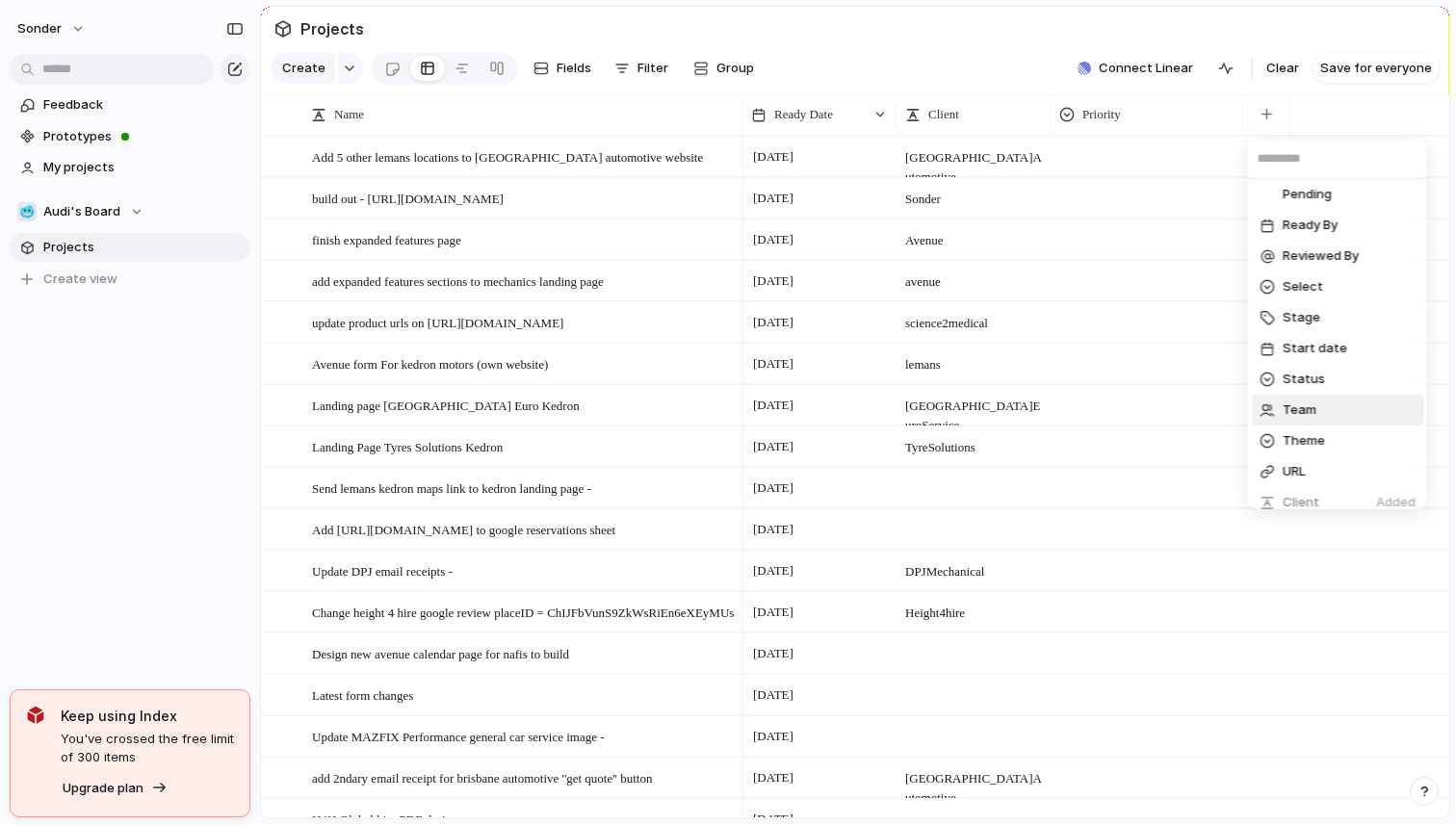
scroll to position [495, 0]
click at [1307, 376] on span "Status" at bounding box center [1303, 381] width 43 height 19
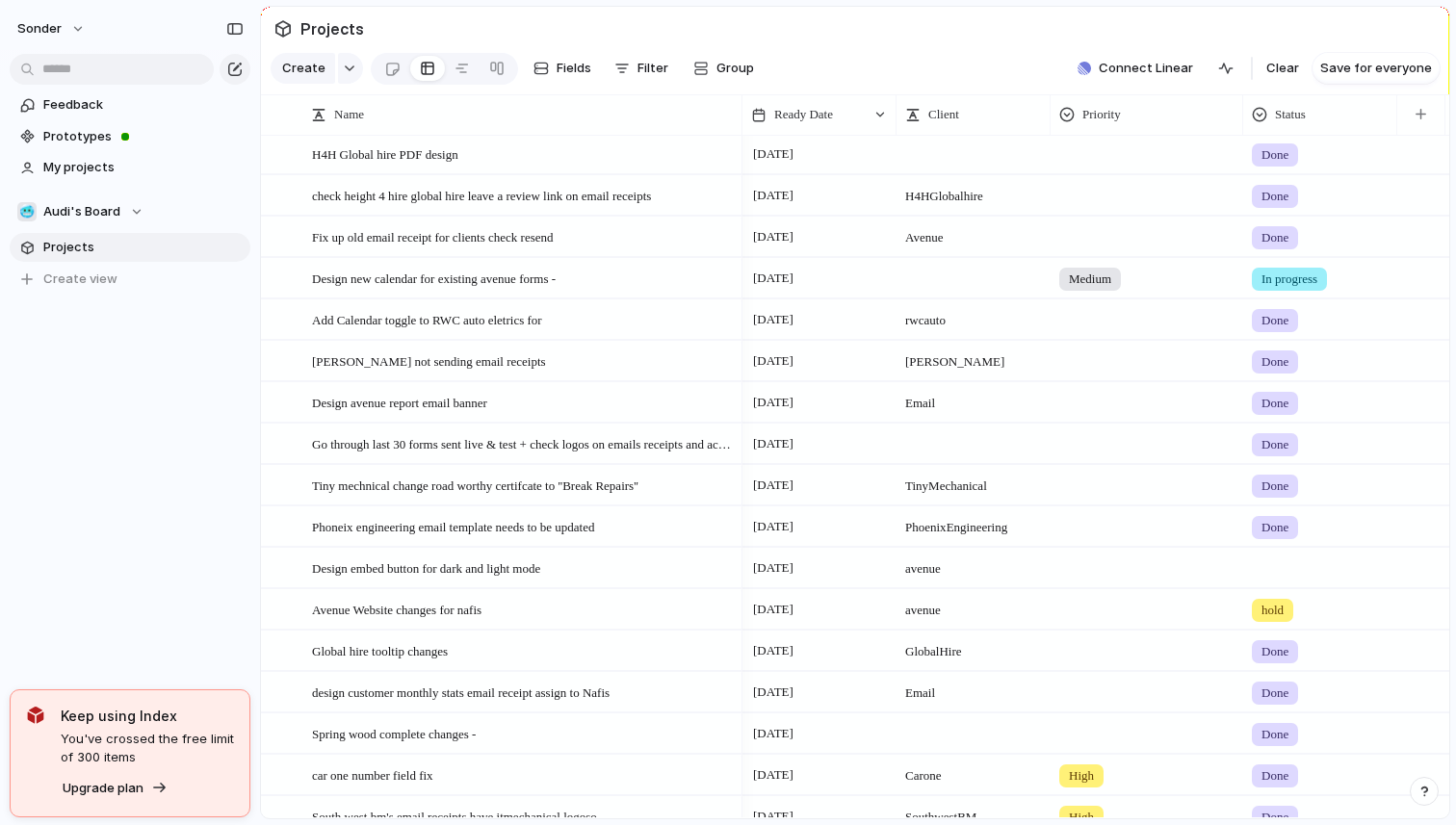
scroll to position [755, 0]
